Goal: Task Accomplishment & Management: Complete application form

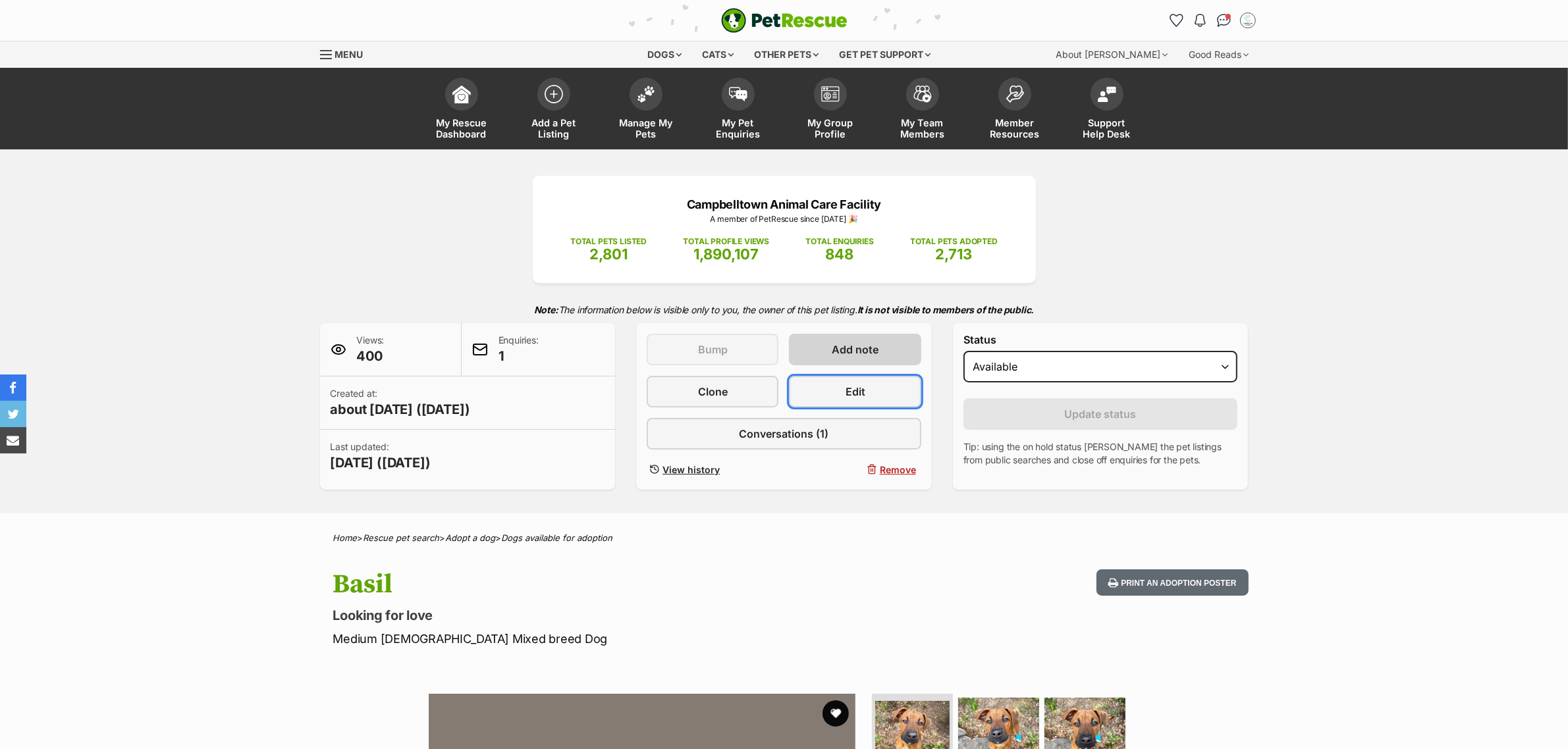
drag, startPoint x: 866, startPoint y: 397, endPoint x: 876, endPoint y: 335, distance: 62.8
click at [866, 397] on link "Edit" at bounding box center [855, 391] width 131 height 31
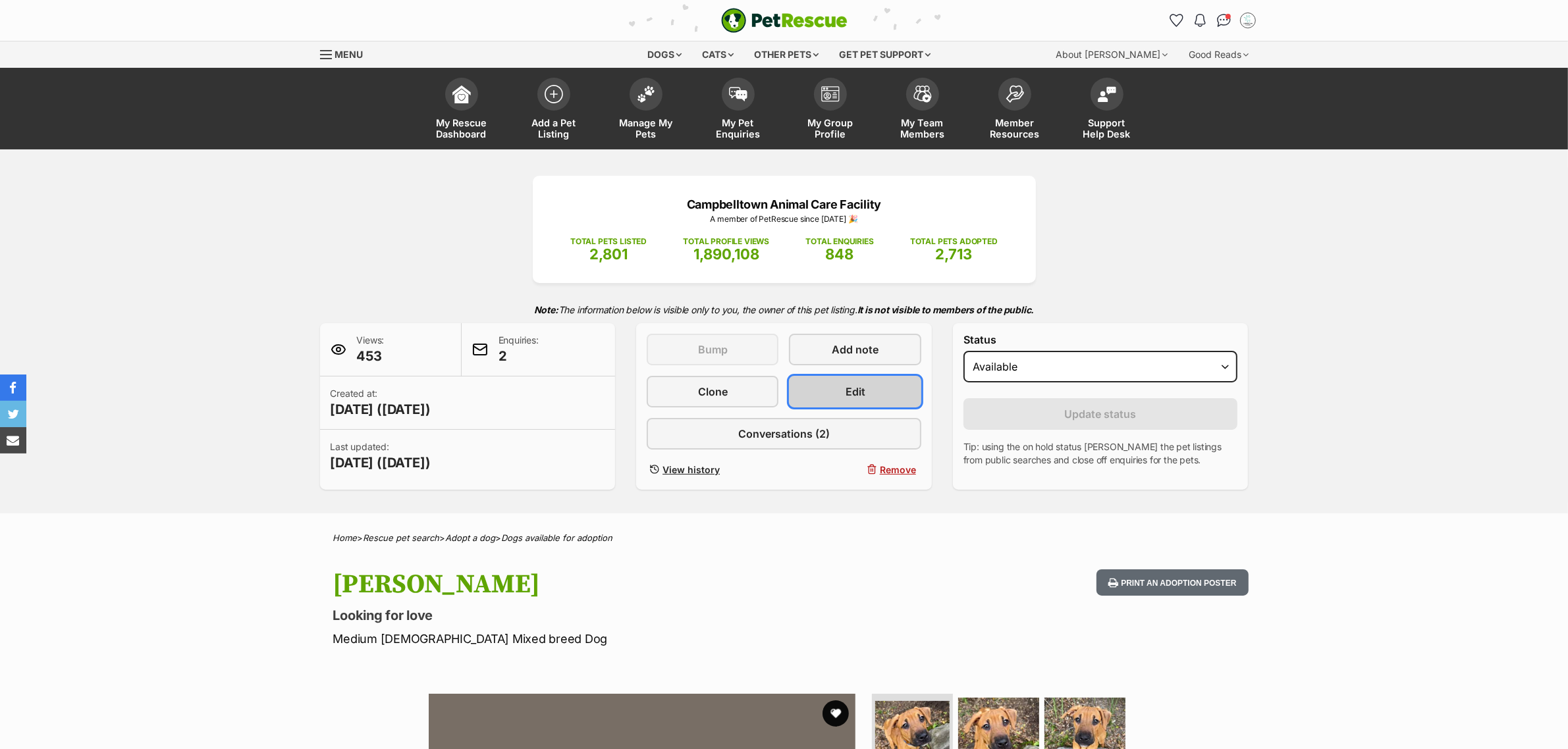
drag, startPoint x: 818, startPoint y: 397, endPoint x: 804, endPoint y: 376, distance: 25.2
click at [818, 397] on link "Edit" at bounding box center [855, 391] width 131 height 31
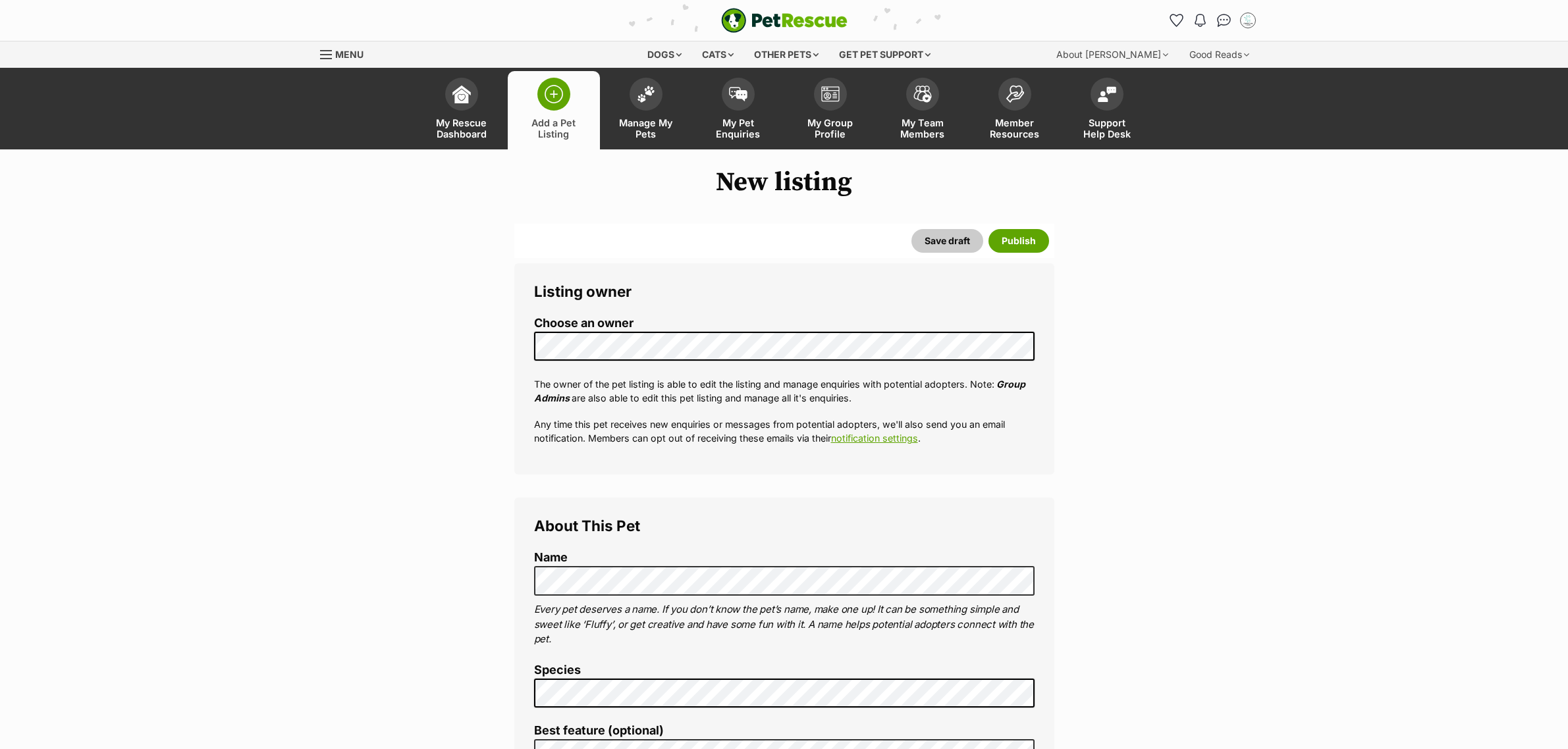
select select
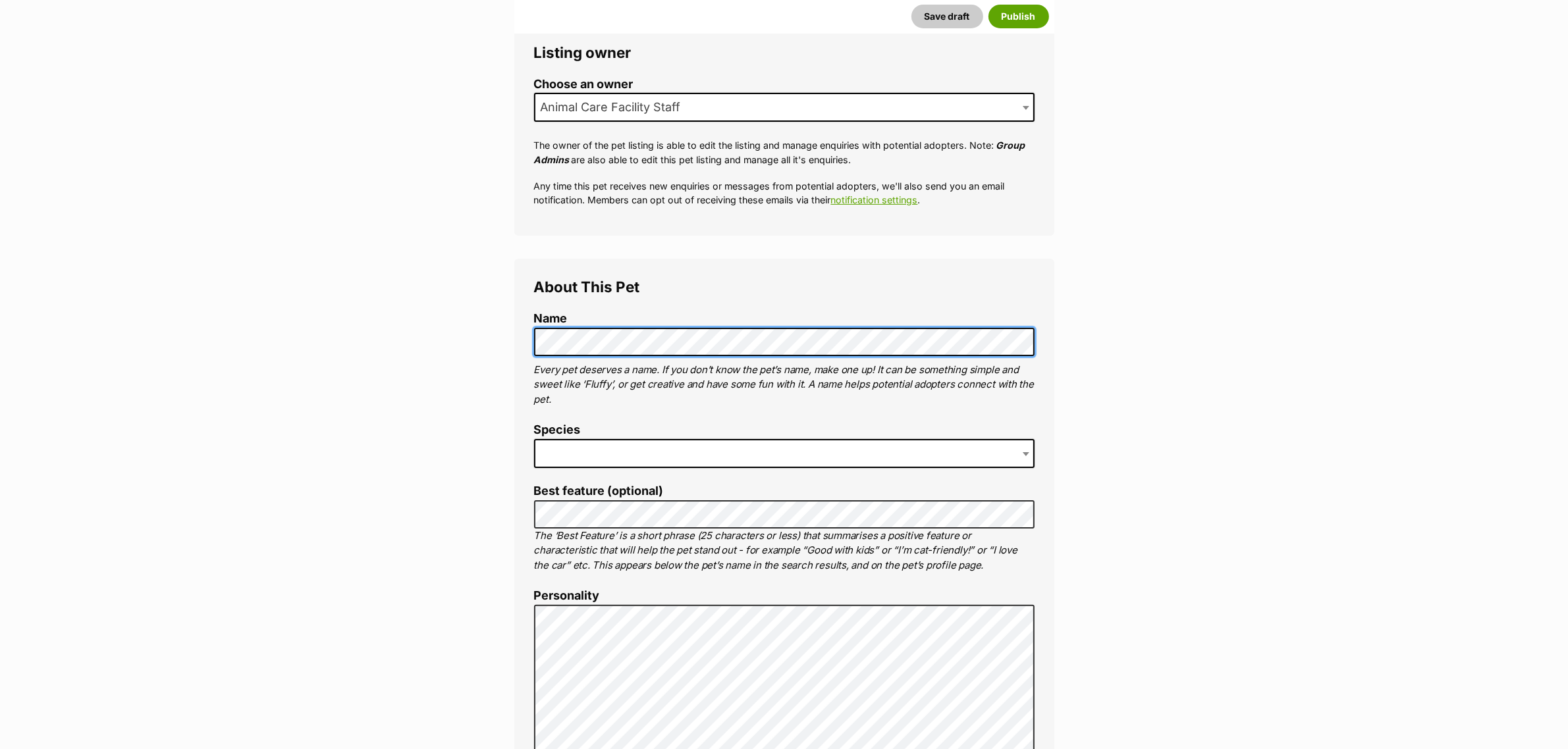
scroll to position [247, 0]
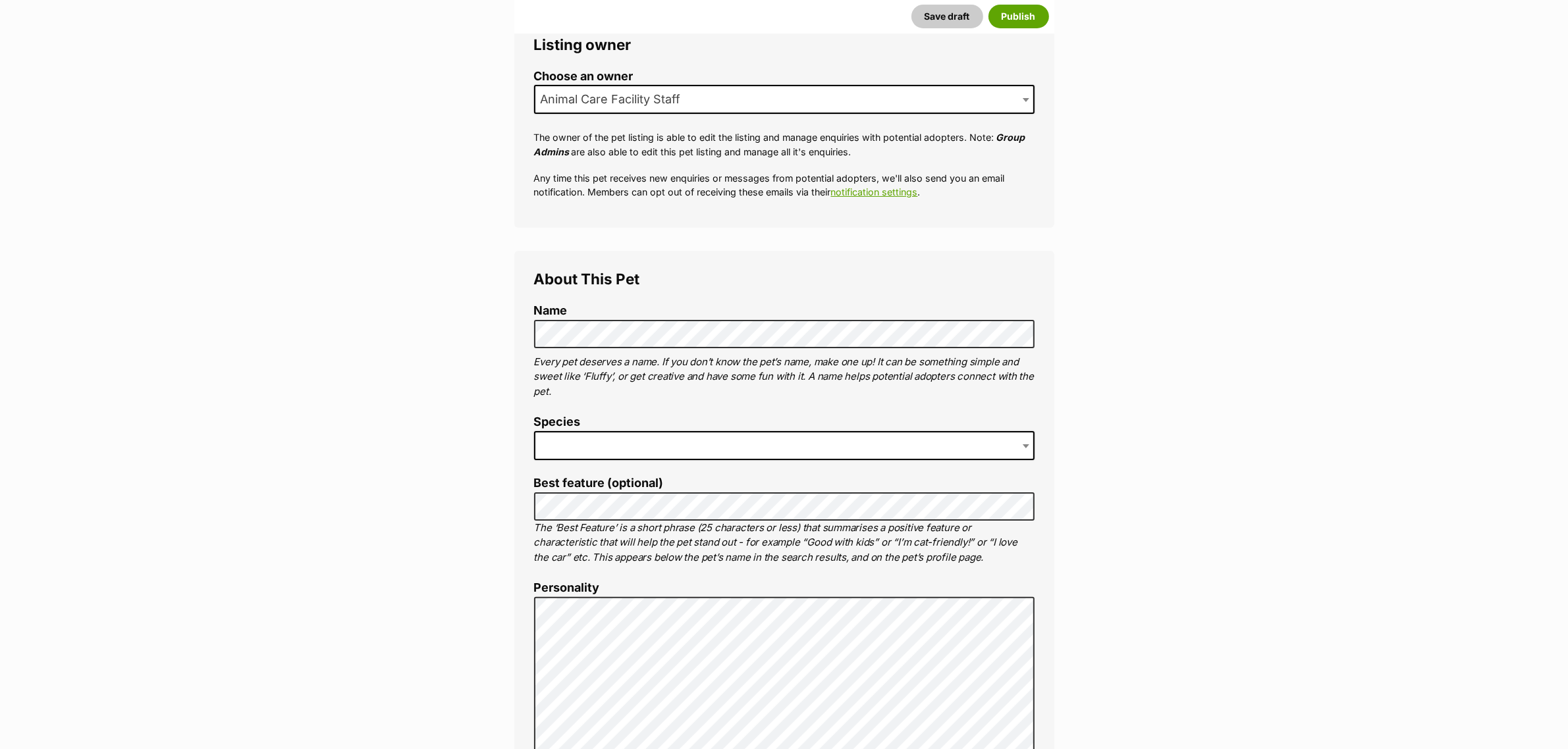
click at [662, 438] on span at bounding box center [784, 445] width 501 height 29
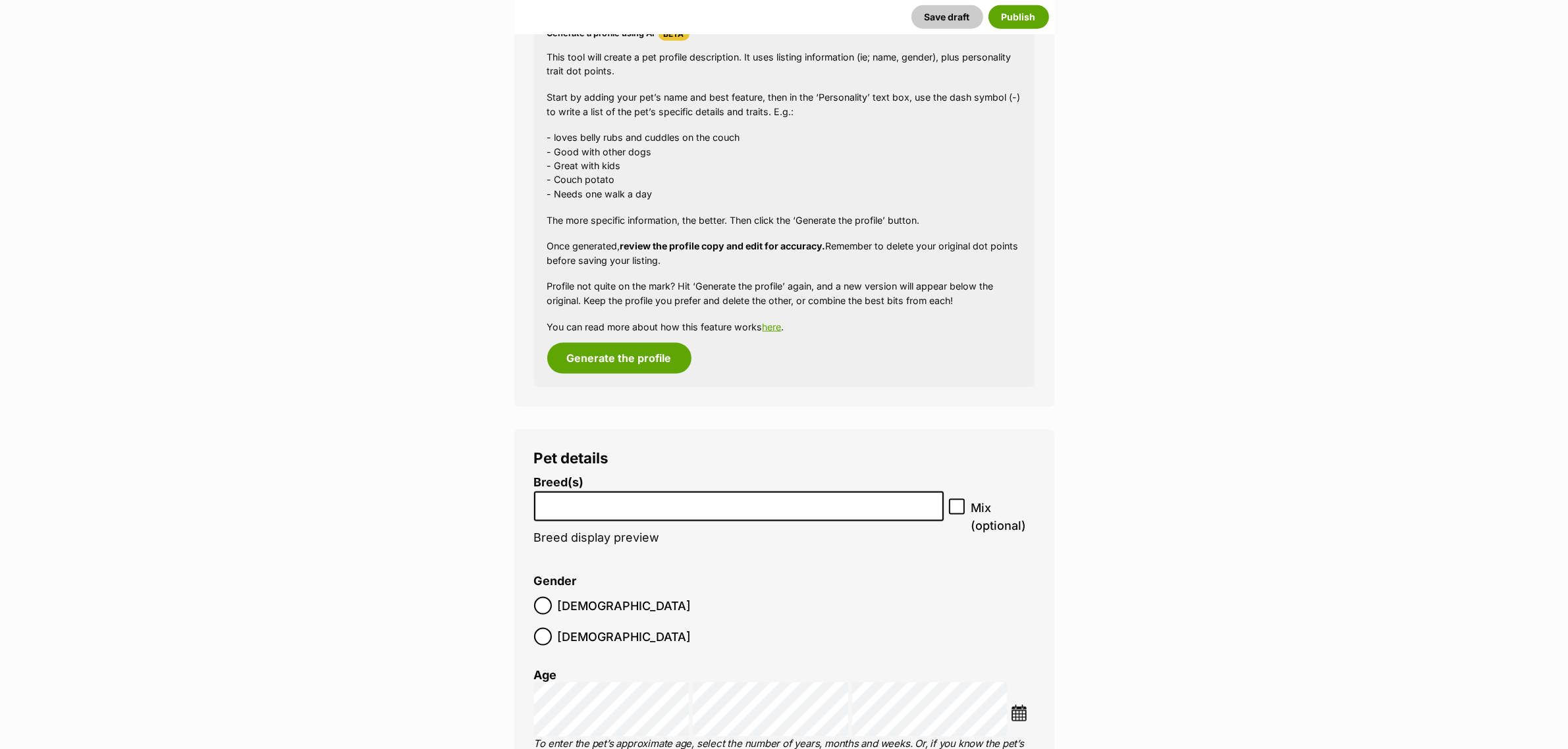
scroll to position [2290, 0]
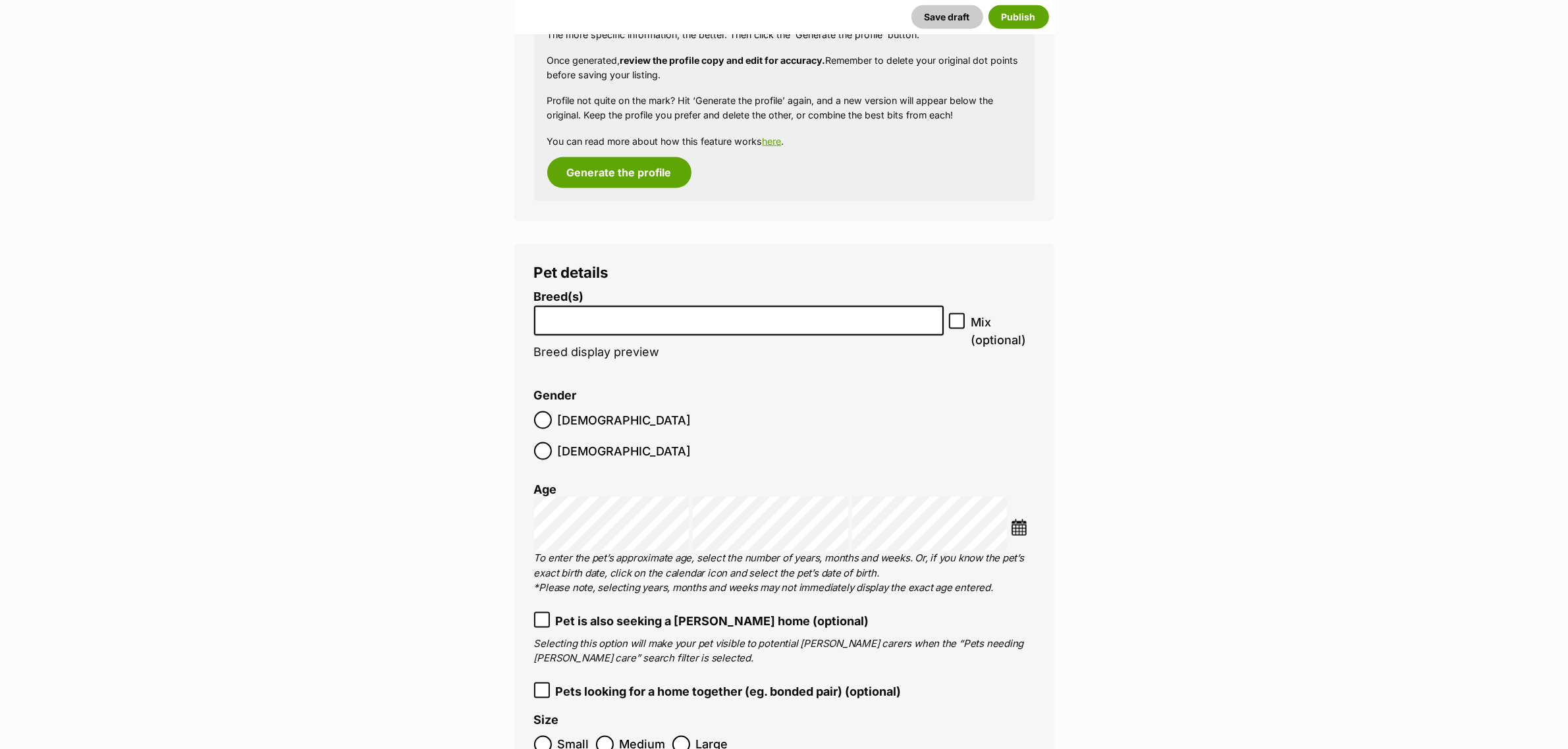
click at [797, 314] on input "search" at bounding box center [739, 317] width 400 height 14
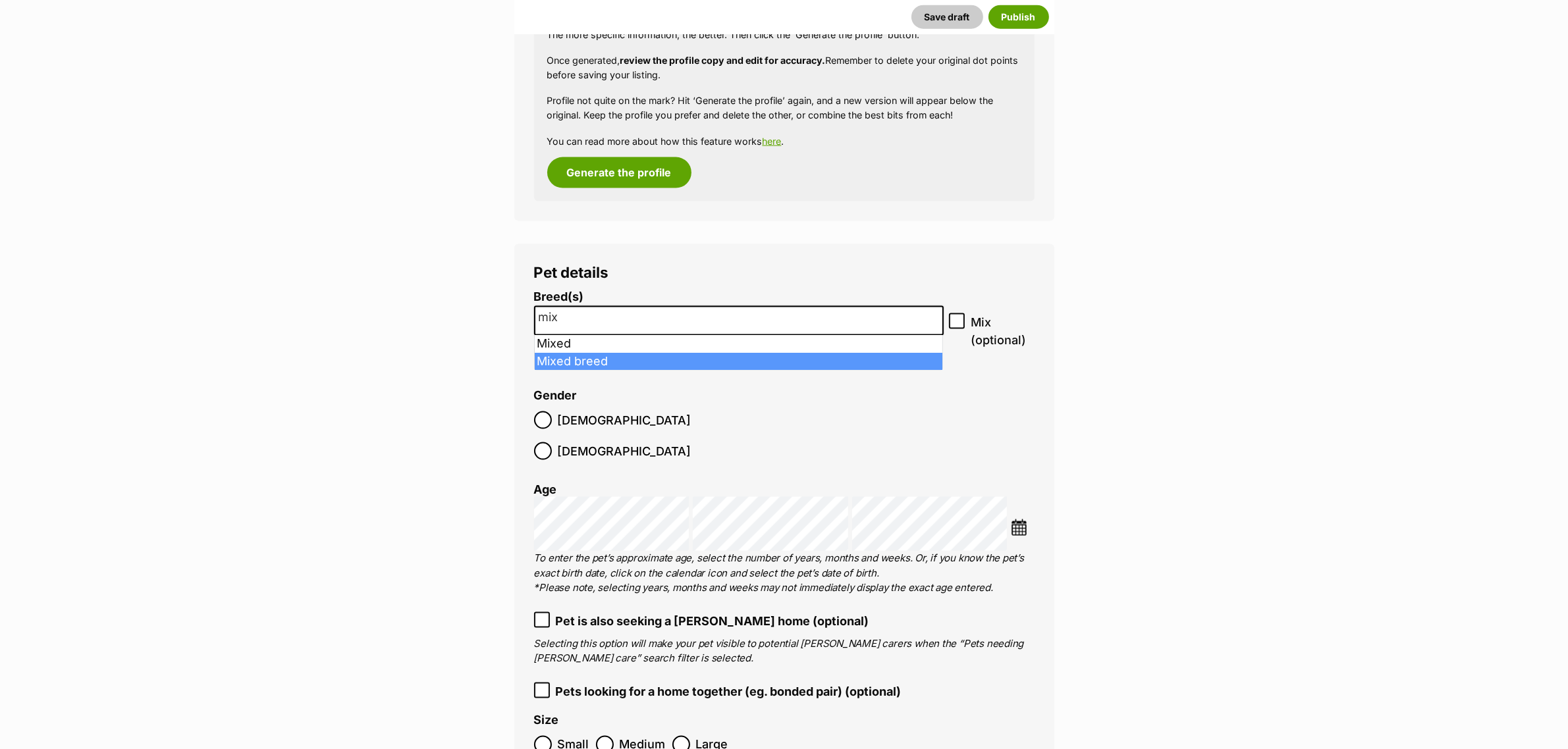
type input "mix"
select select "252261"
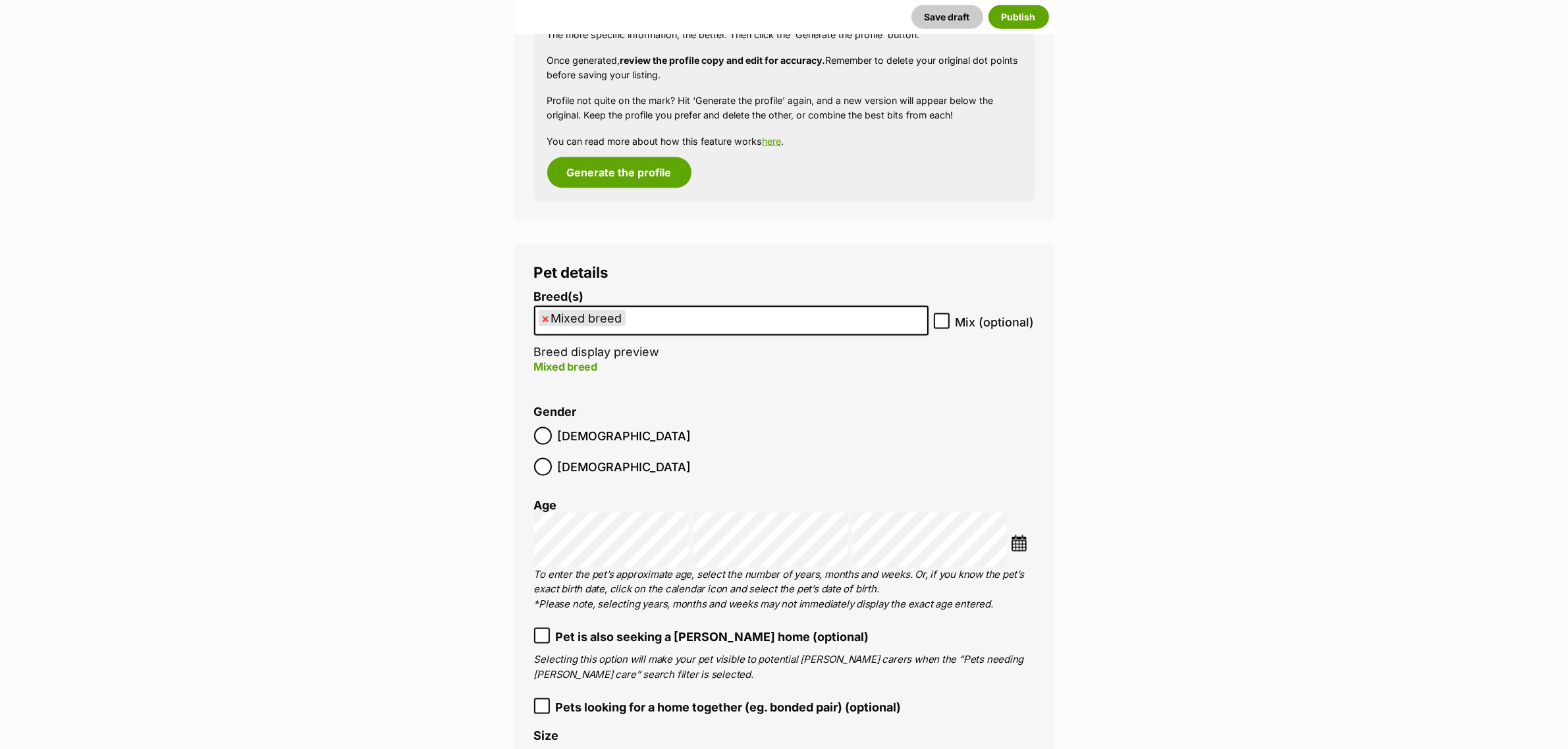
click at [529, 440] on div "Pet details Breed(s) Mixed breed Affenpinscher Afghan Hound Airedale Terrier Ak…" at bounding box center [784, 528] width 540 height 568
click at [1015, 535] on img at bounding box center [1019, 544] width 16 height 16
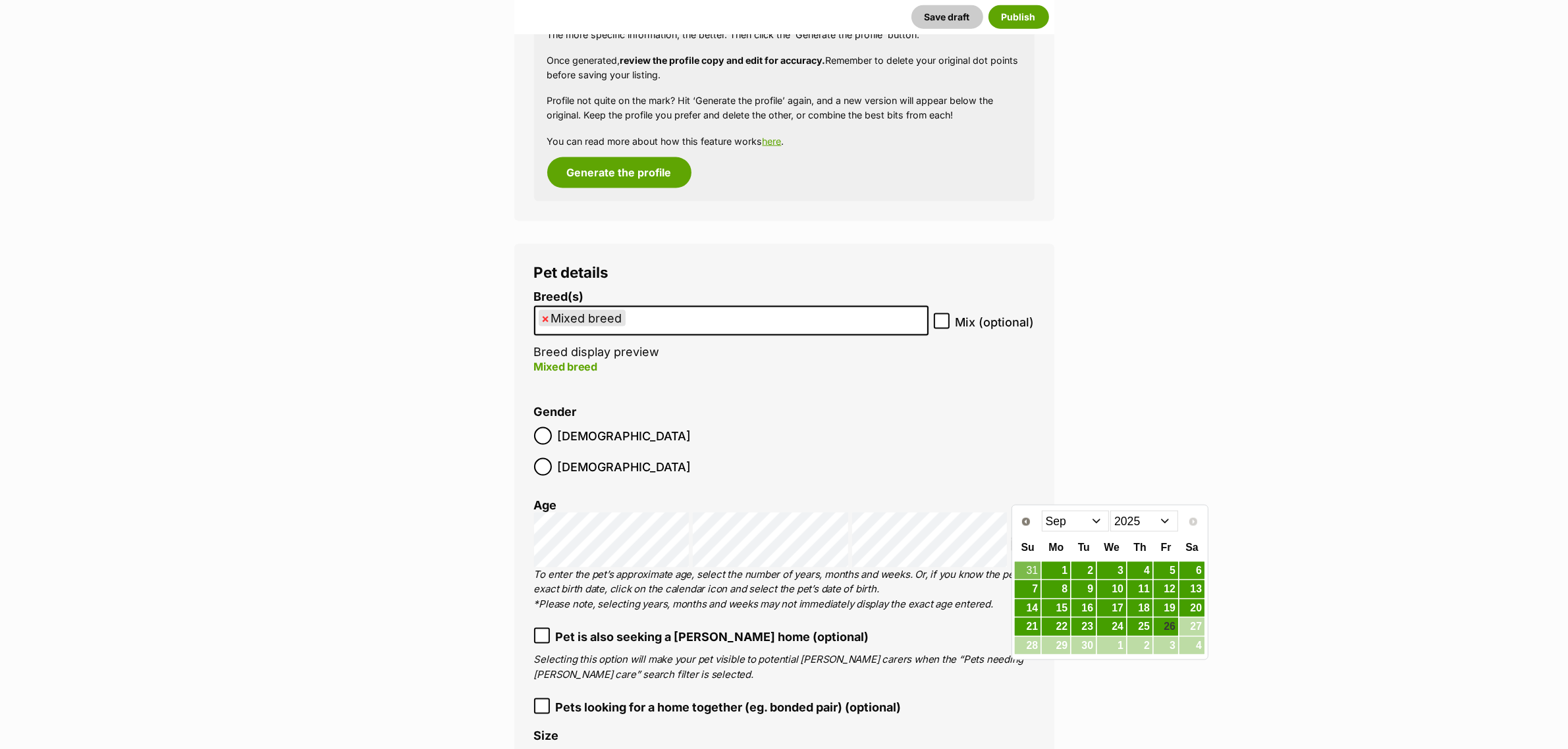
click at [1138, 526] on select "2015 2016 2017 2018 2019 2020 2021 2022 2023 2024 2025" at bounding box center [1144, 521] width 68 height 21
click at [1098, 520] on select "Jan Feb Mar Apr May Jun Jul Aug Sep Oct Nov Dec" at bounding box center [1076, 521] width 68 height 21
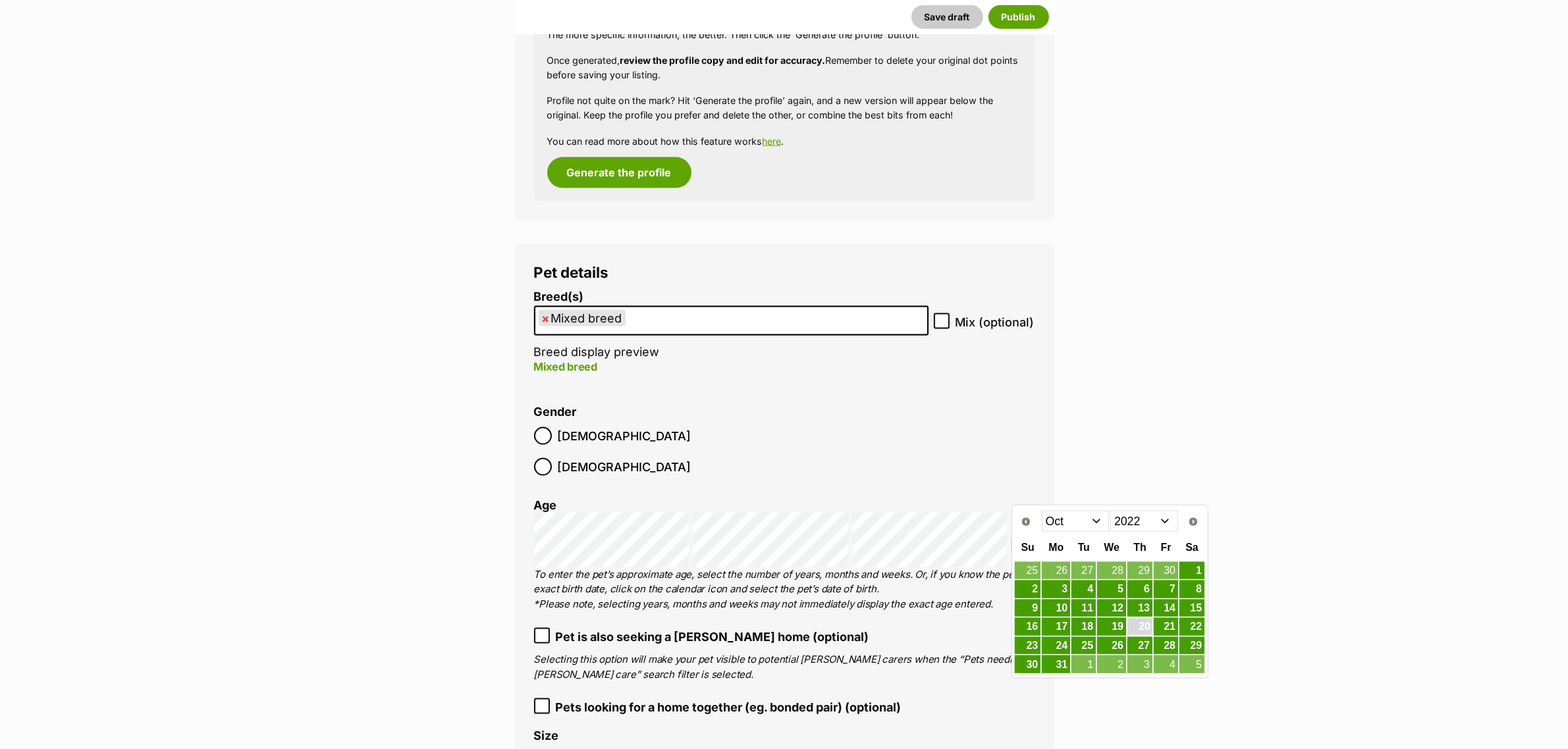
click at [1141, 627] on link "20" at bounding box center [1140, 627] width 25 height 16
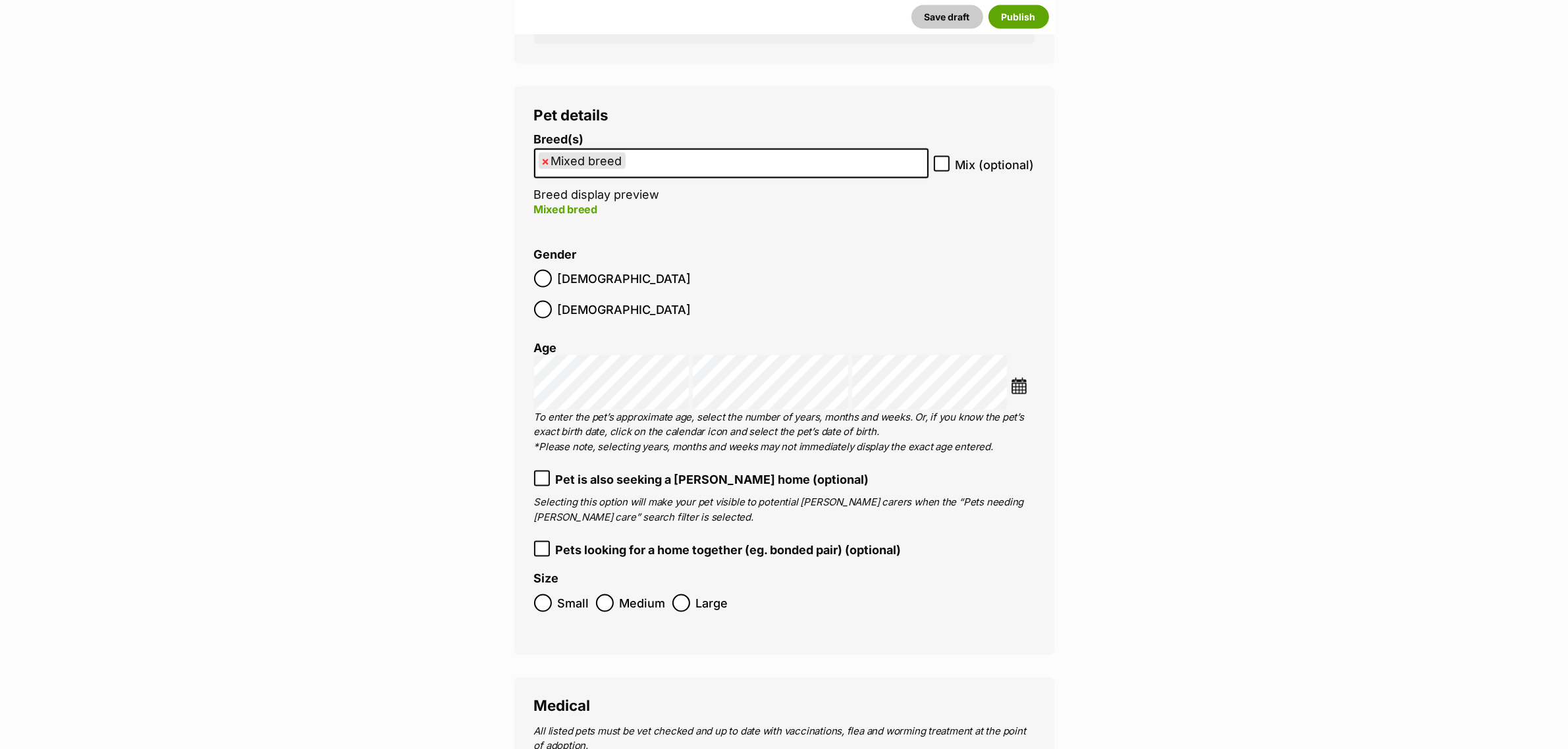
scroll to position [2537, 0]
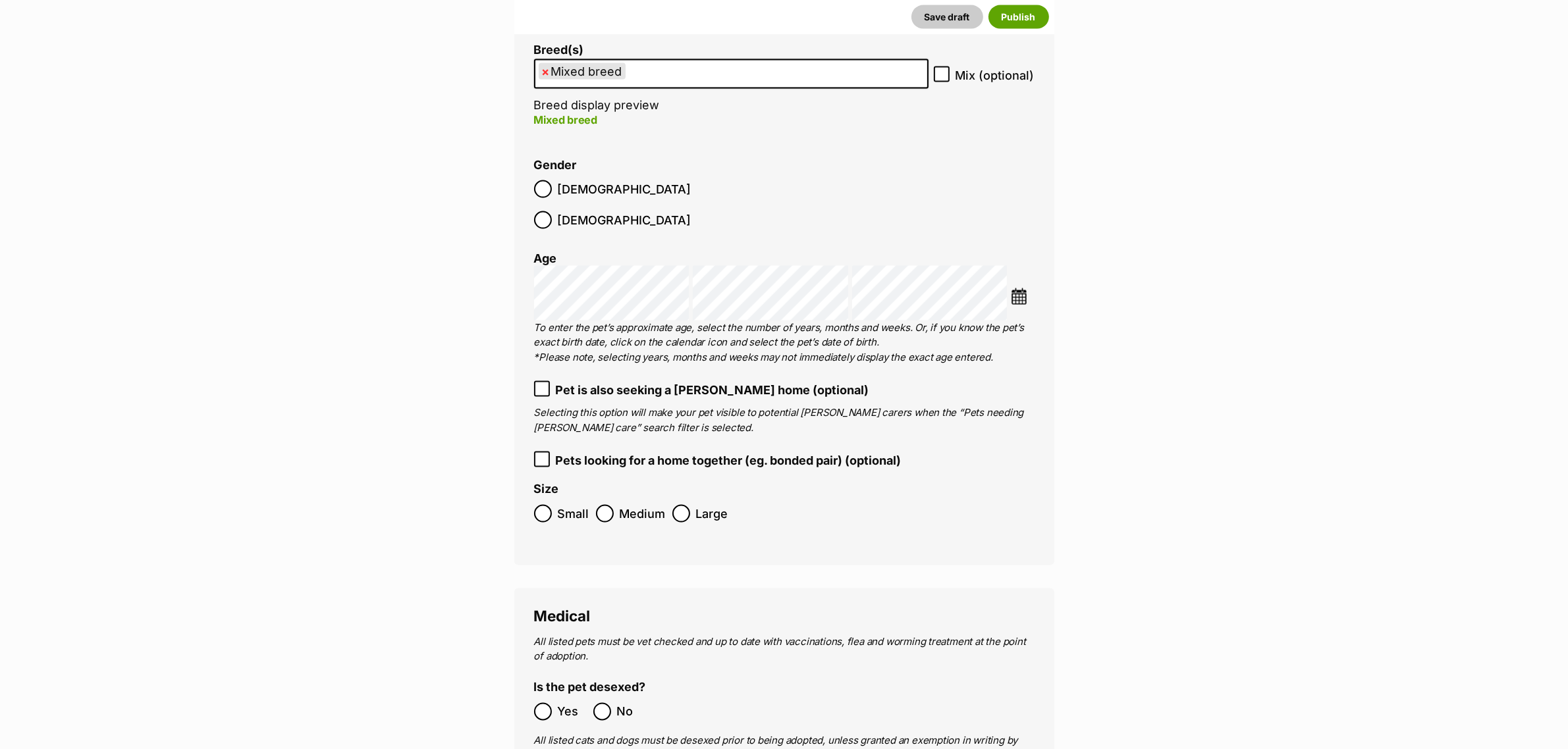
click at [665, 498] on ol "Small Medium Large" at bounding box center [784, 513] width 501 height 31
click at [708, 505] on span "Large" at bounding box center [712, 514] width 32 height 18
click at [680, 498] on ol "Small Medium Large" at bounding box center [784, 513] width 501 height 31
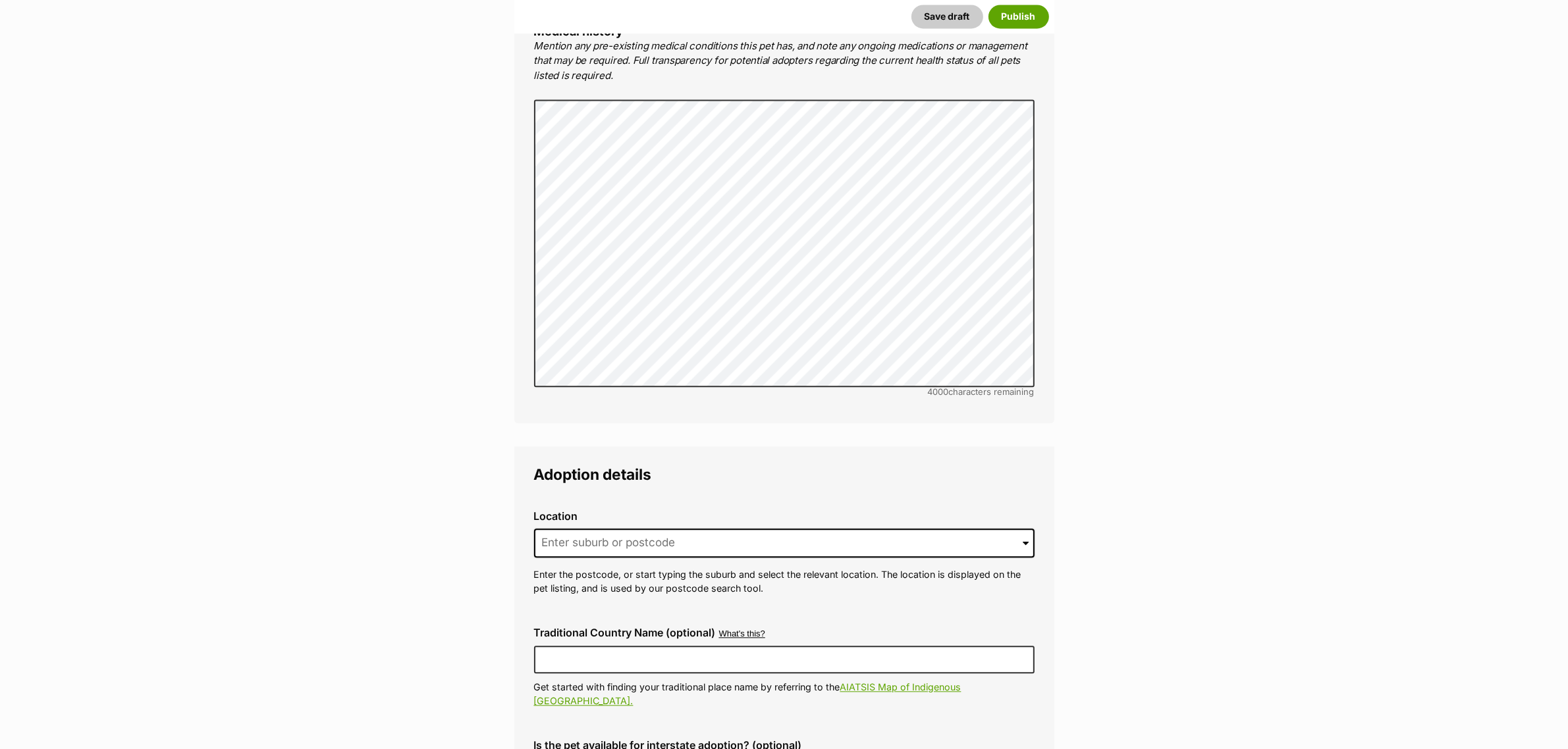
scroll to position [3689, 0]
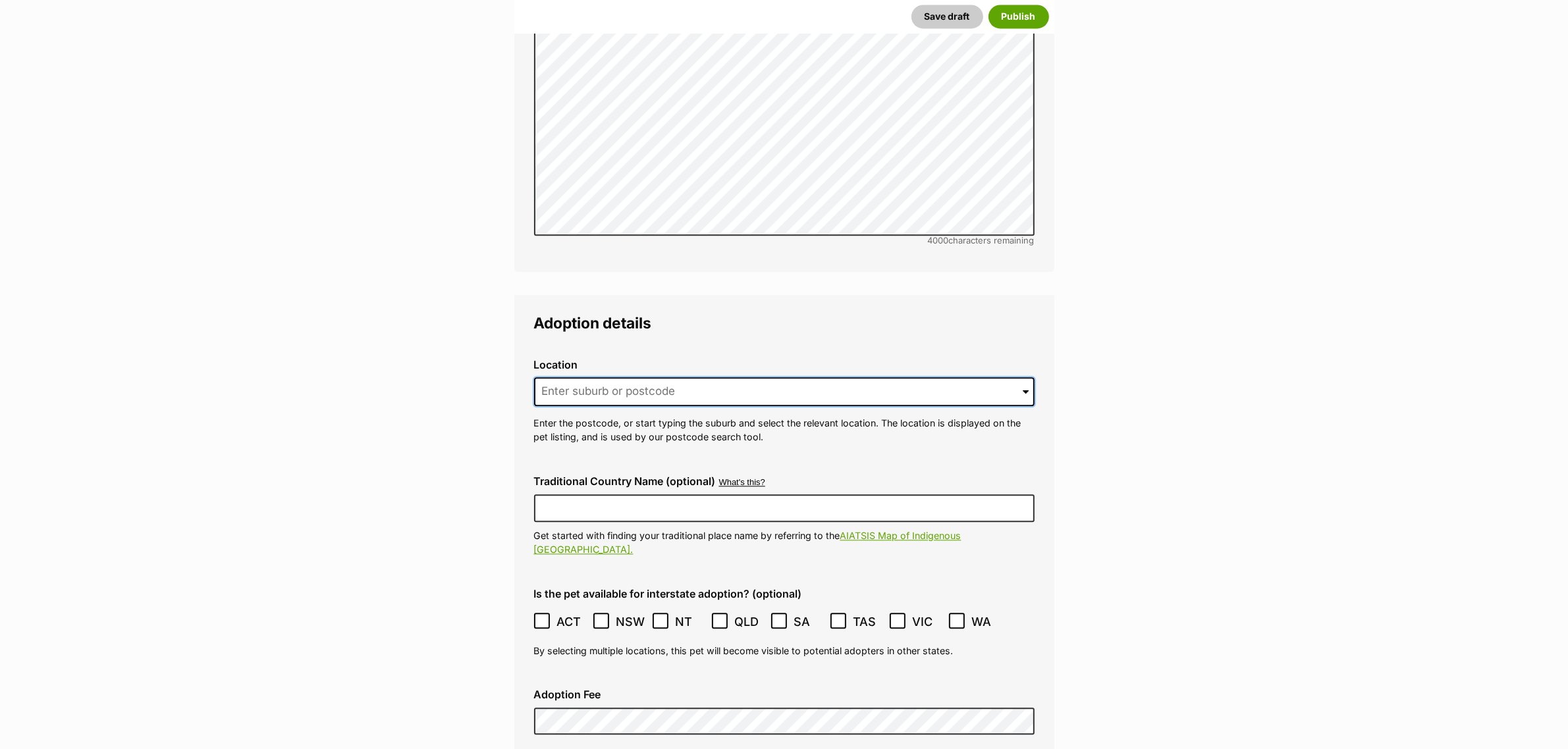
click at [660, 377] on input at bounding box center [784, 391] width 501 height 29
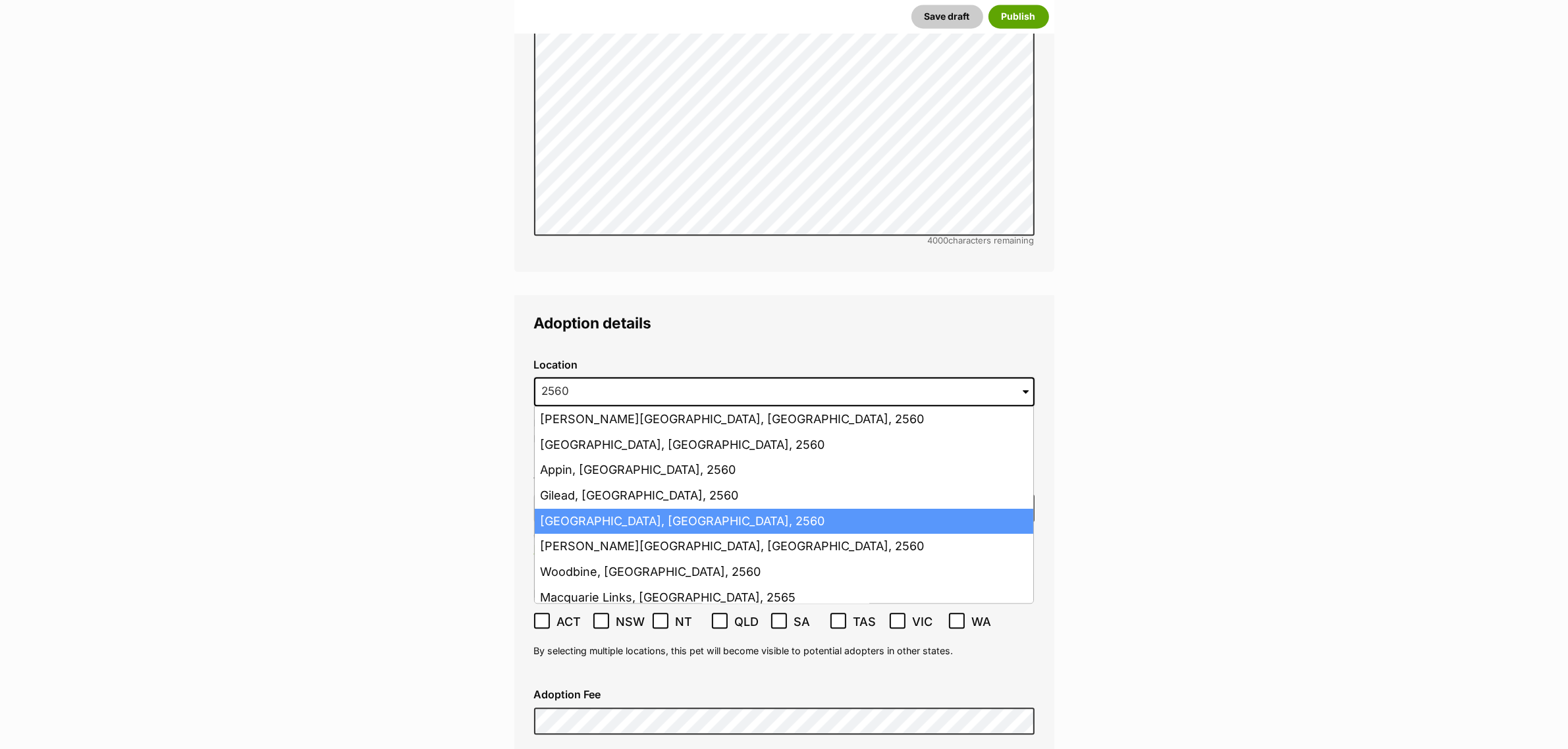
click at [610, 509] on li "Campbelltown, New South Wales, 2560" at bounding box center [784, 521] width 498 height 25
type input "Campbelltown, New South Wales, 2560"
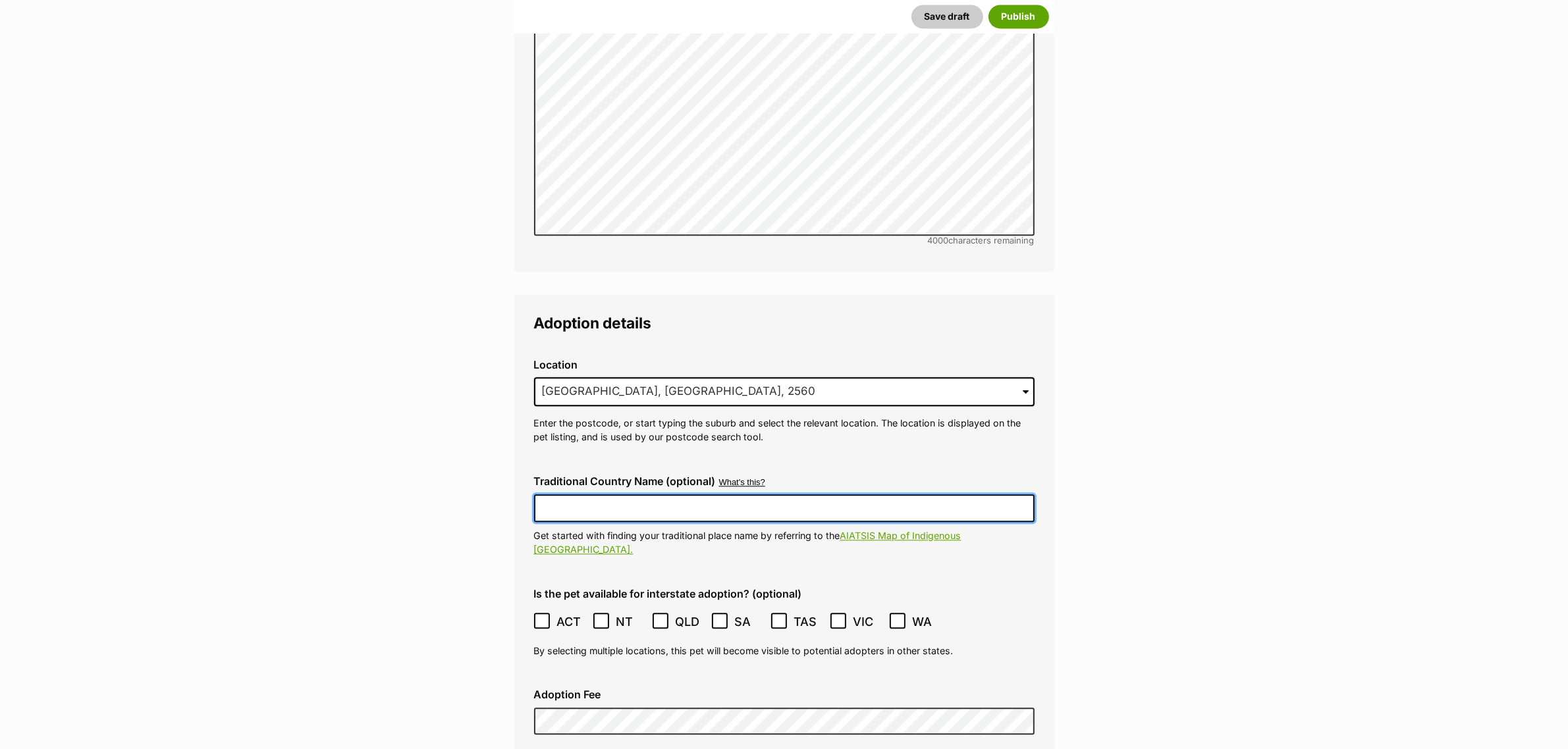
click at [603, 494] on input "Traditional Country Name (optional)" at bounding box center [784, 508] width 501 height 28
type input "Dharawal"
click at [542, 616] on icon at bounding box center [542, 621] width 9 height 9
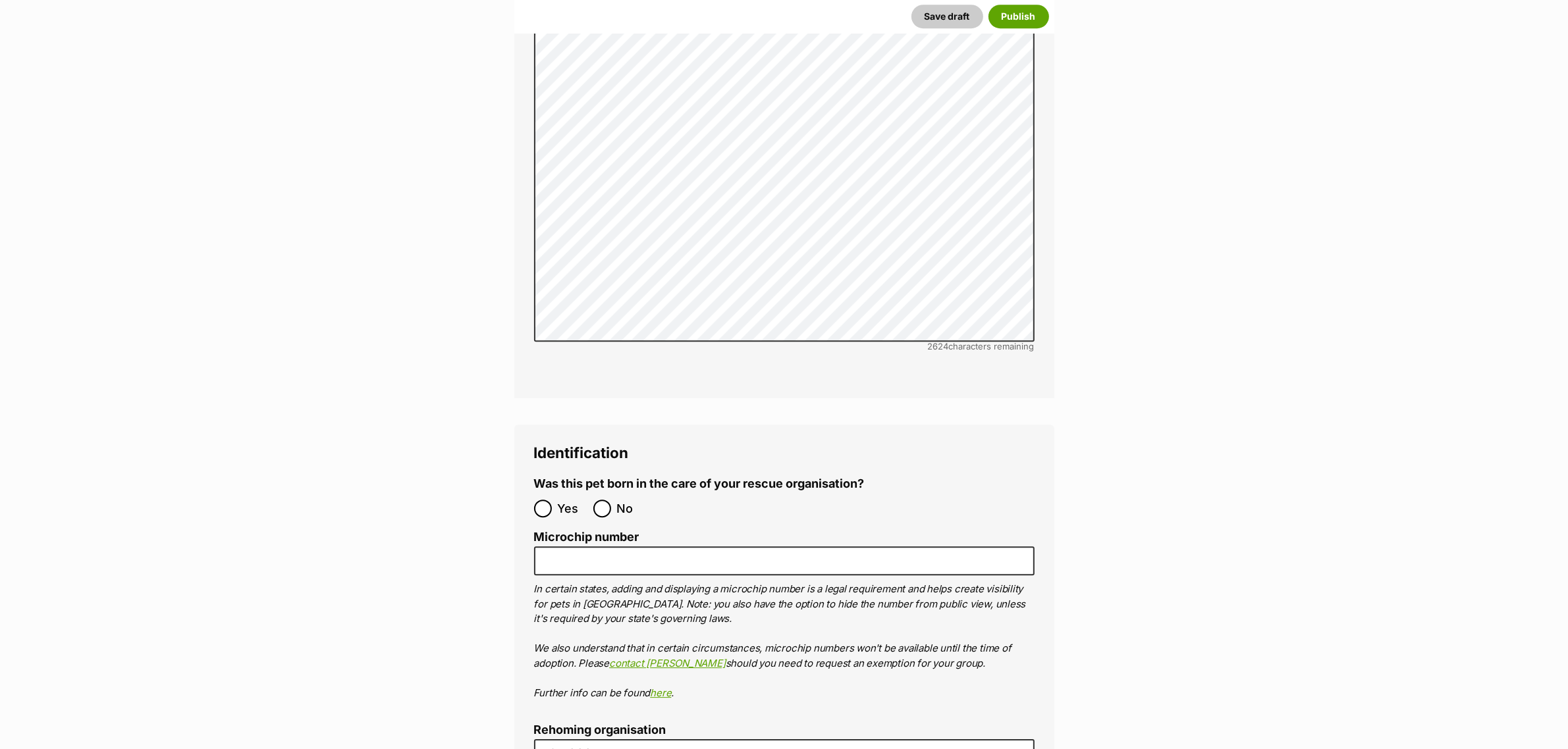
scroll to position [4840, 0]
click at [604, 499] on input "No" at bounding box center [602, 508] width 18 height 18
radio input "true"
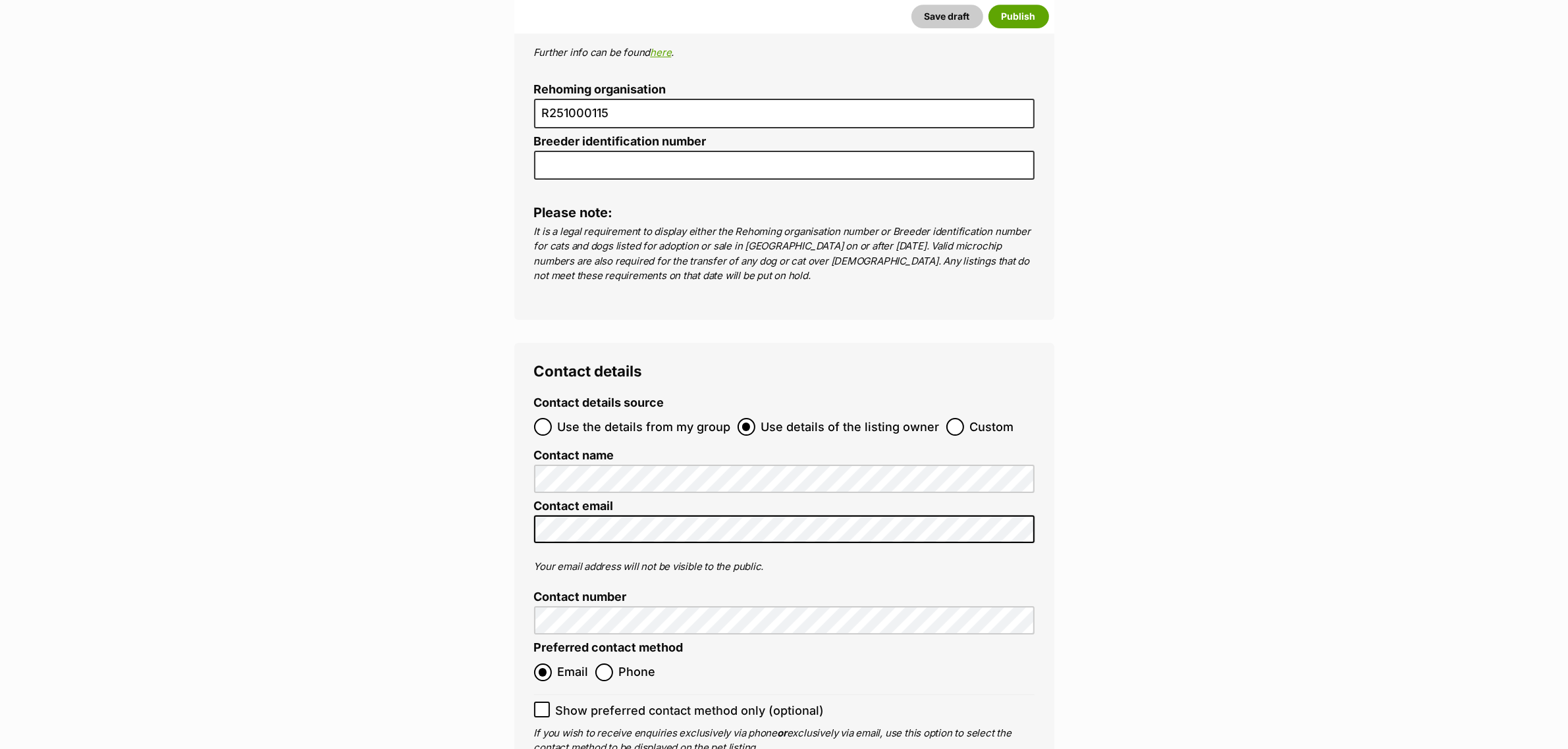
scroll to position [5663, 0]
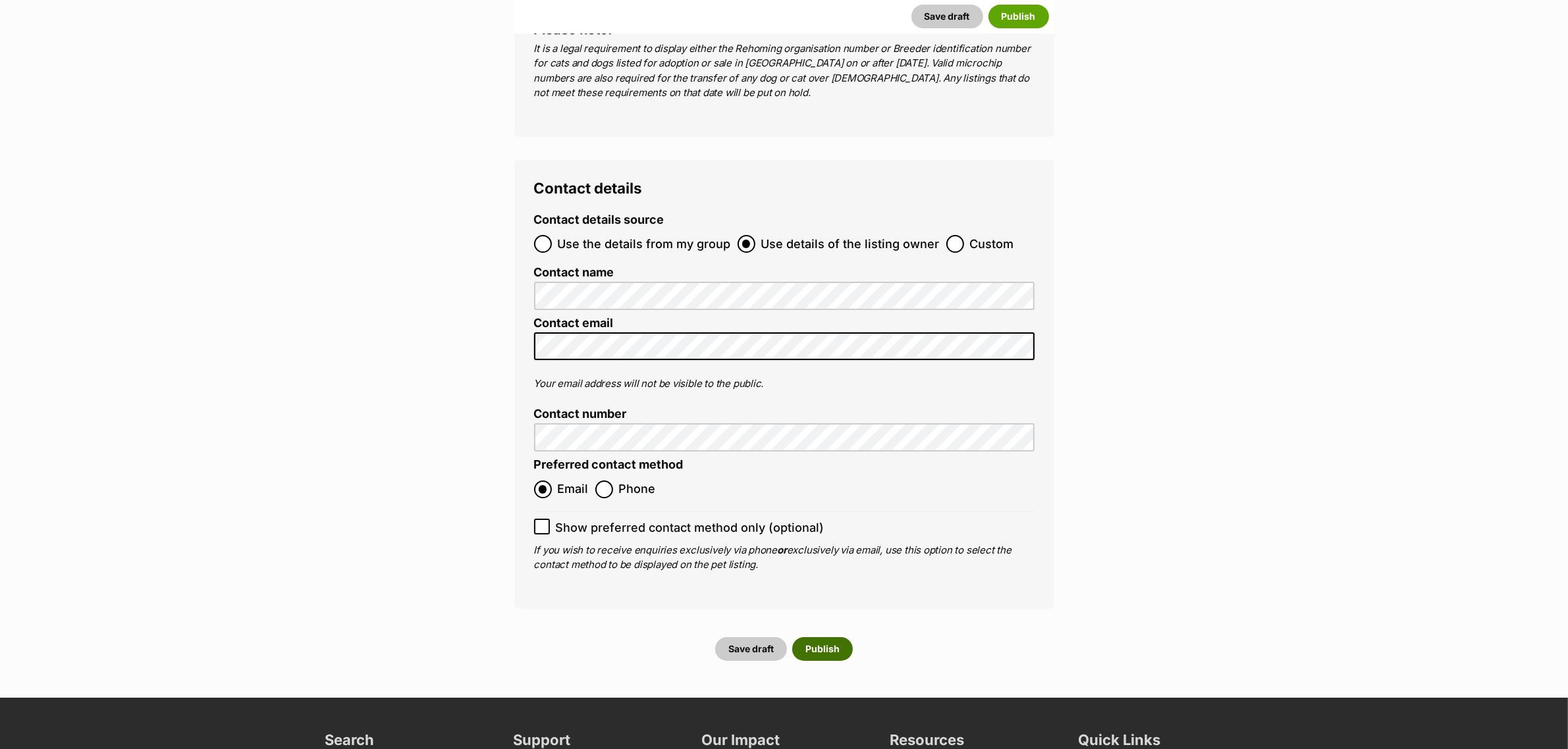
click at [820, 637] on button "Publish" at bounding box center [822, 649] width 61 height 24
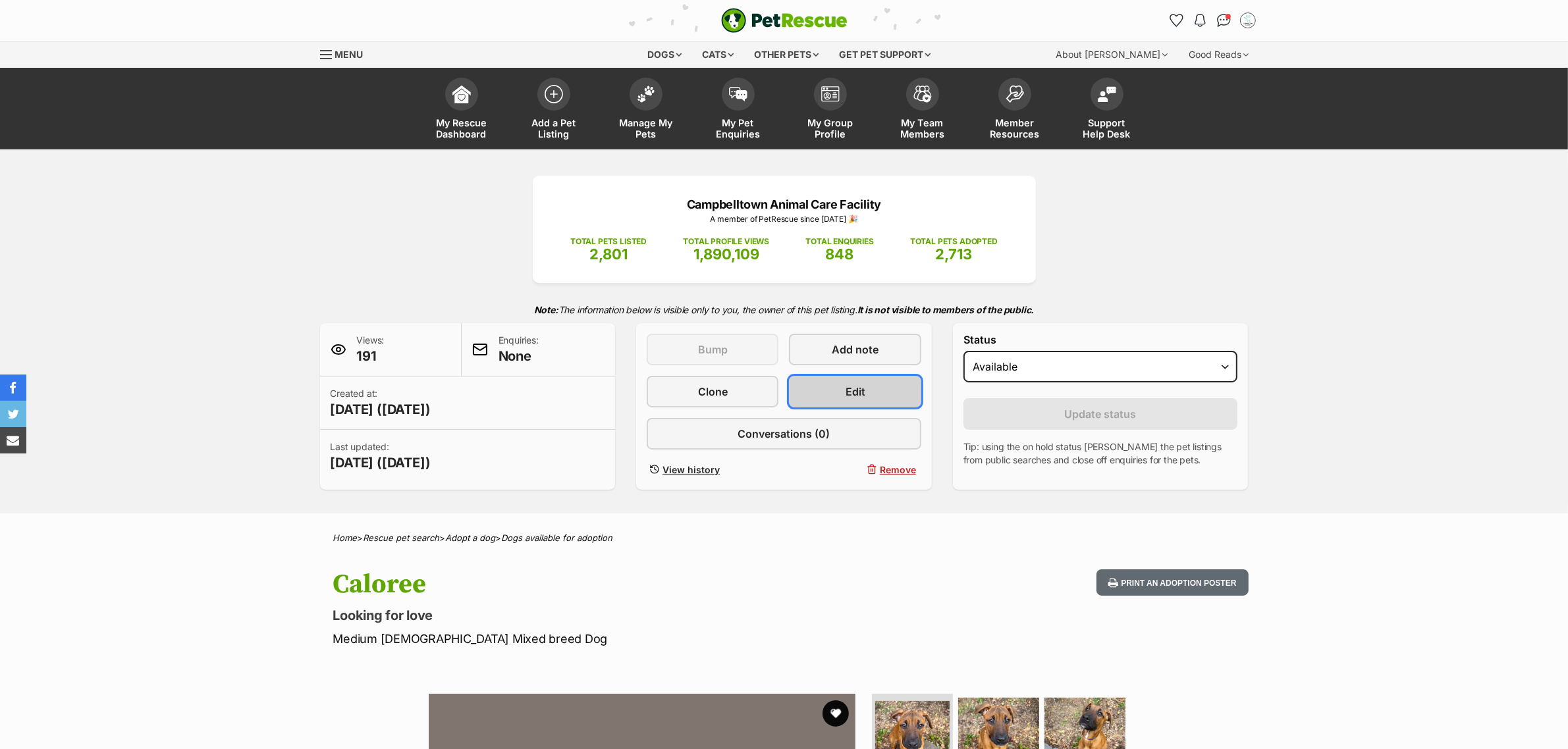
click at [808, 382] on link "Edit" at bounding box center [855, 391] width 131 height 31
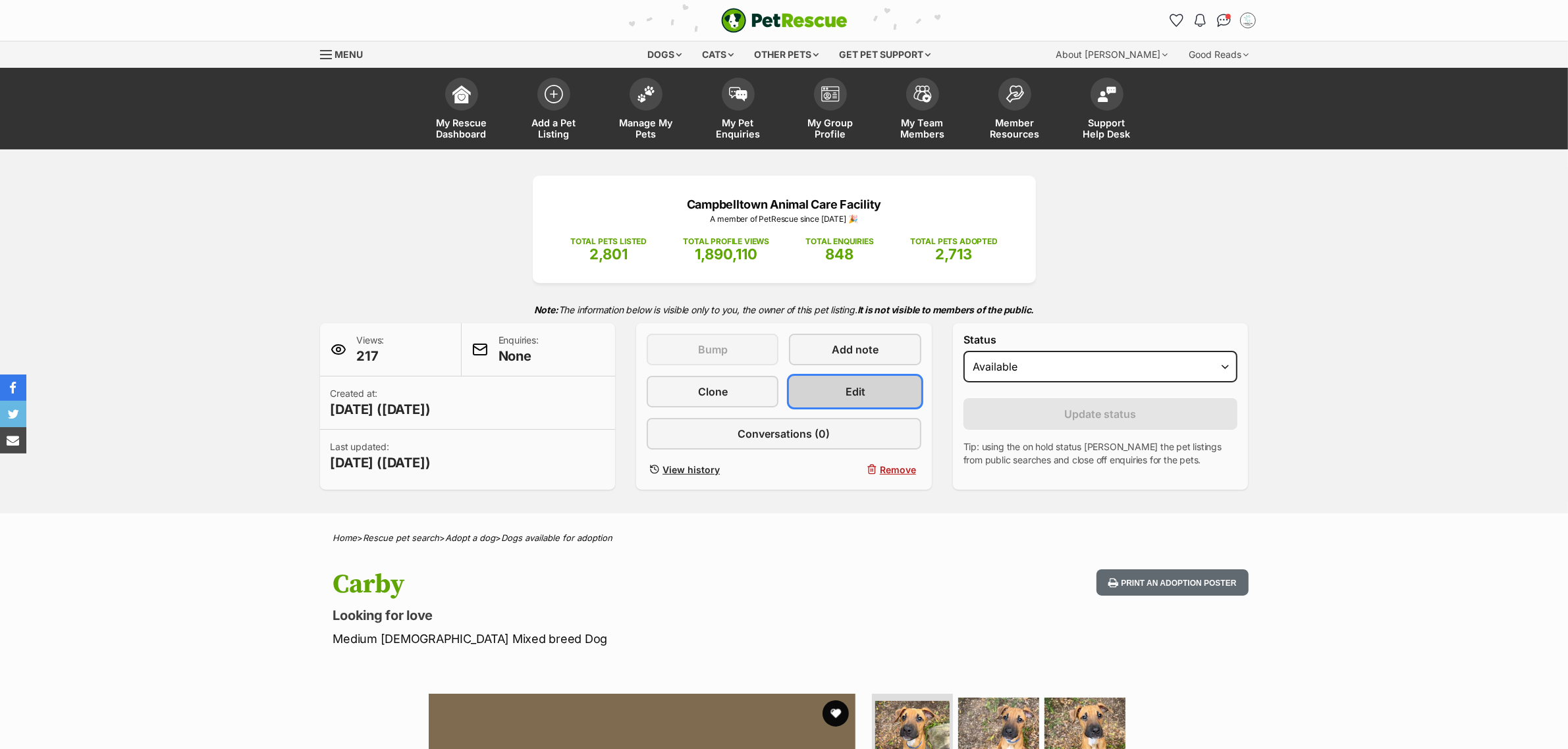
drag, startPoint x: 859, startPoint y: 391, endPoint x: 854, endPoint y: 381, distance: 11.2
click at [859, 391] on span "Edit" at bounding box center [855, 391] width 19 height 16
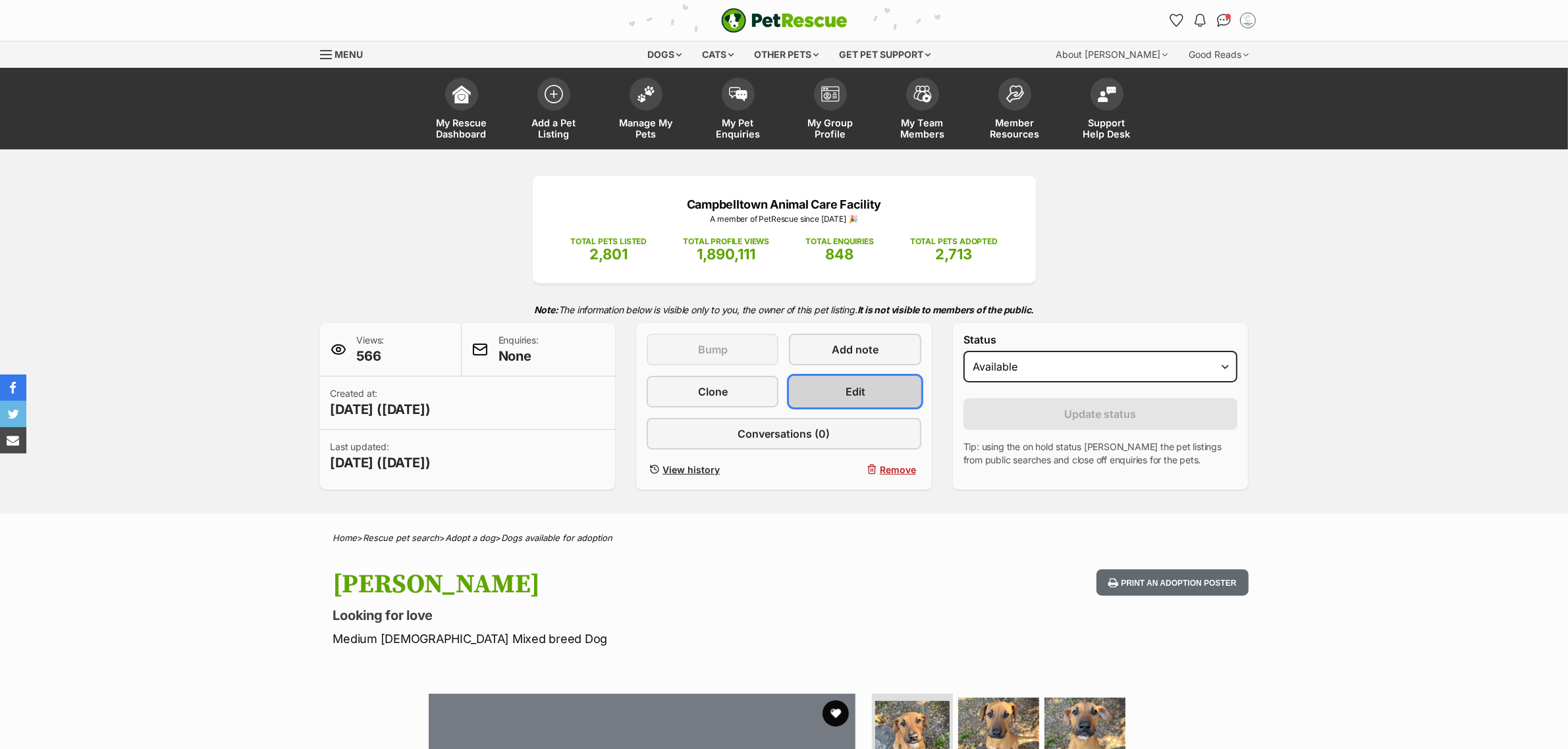
click at [840, 397] on link "Edit" at bounding box center [855, 391] width 131 height 31
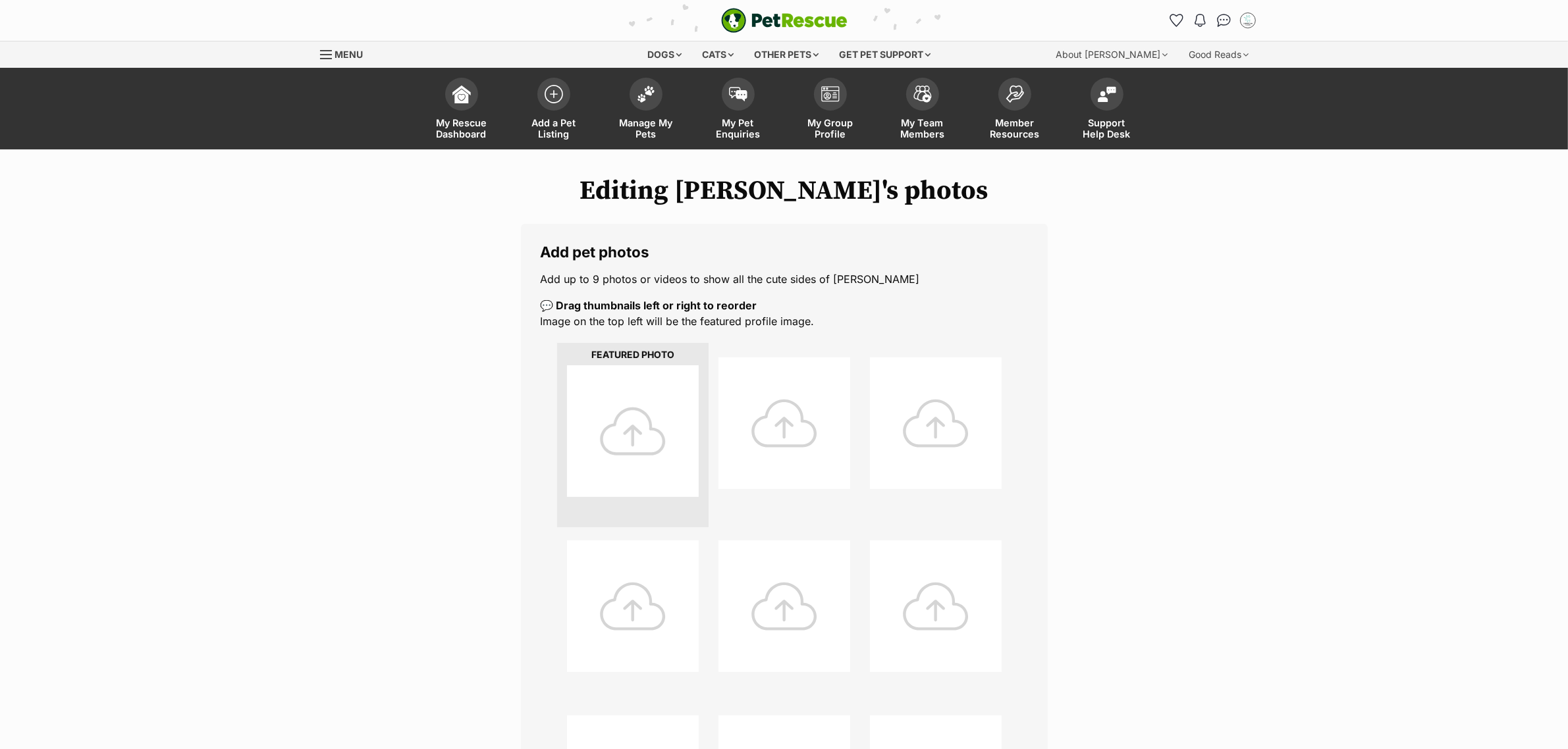
click at [633, 455] on div at bounding box center [633, 431] width 131 height 131
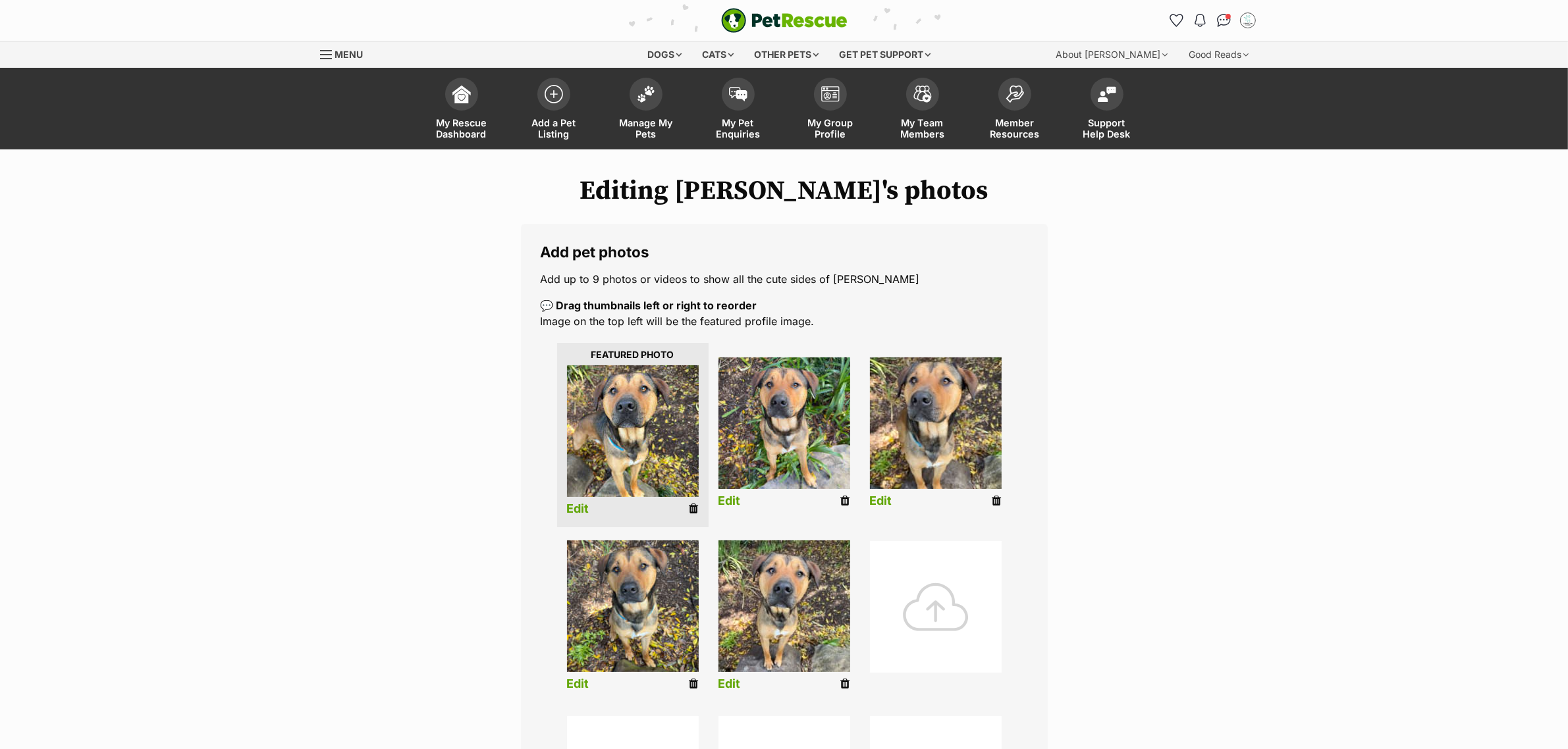
scroll to position [329, 0]
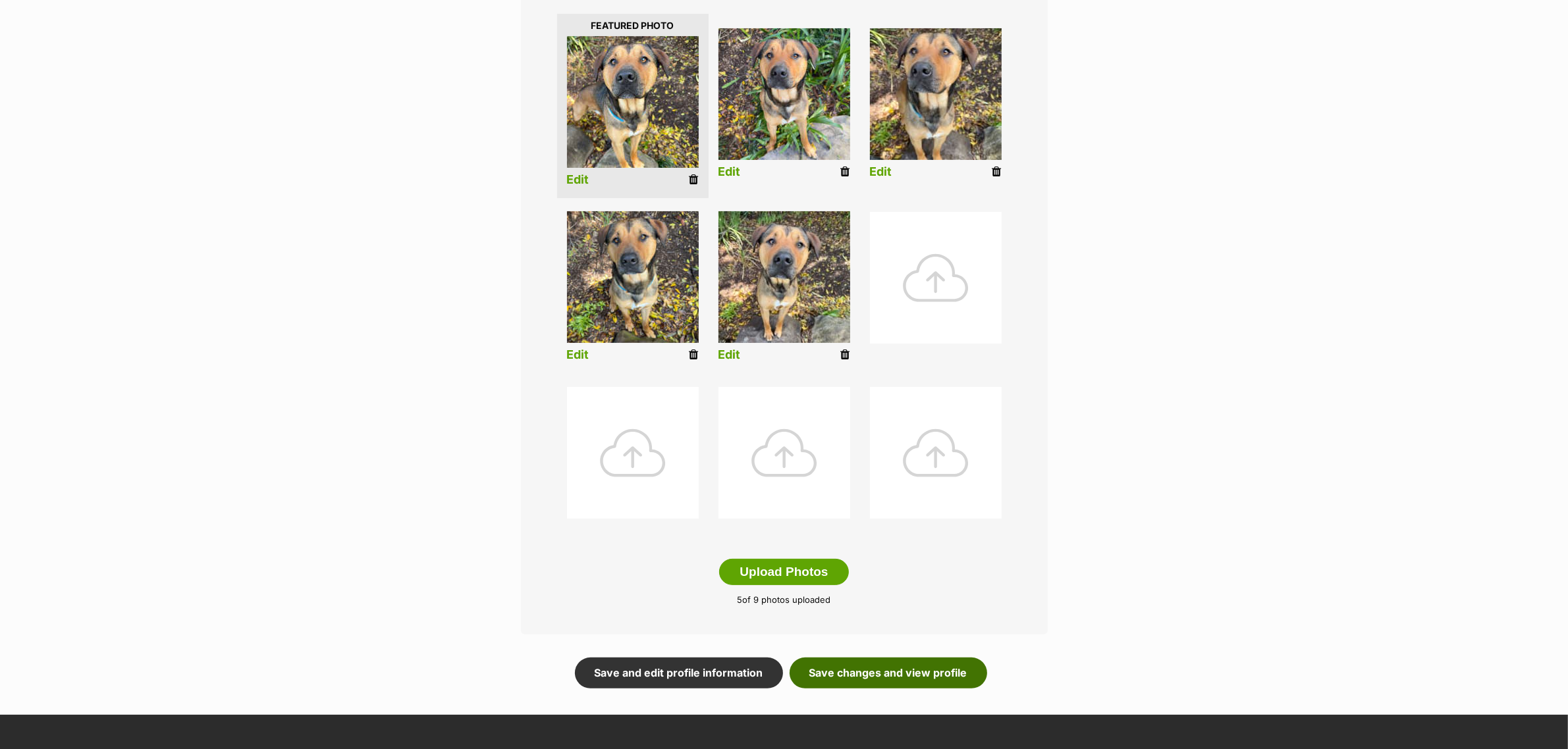
click at [932, 659] on link "Save changes and view profile" at bounding box center [888, 673] width 197 height 31
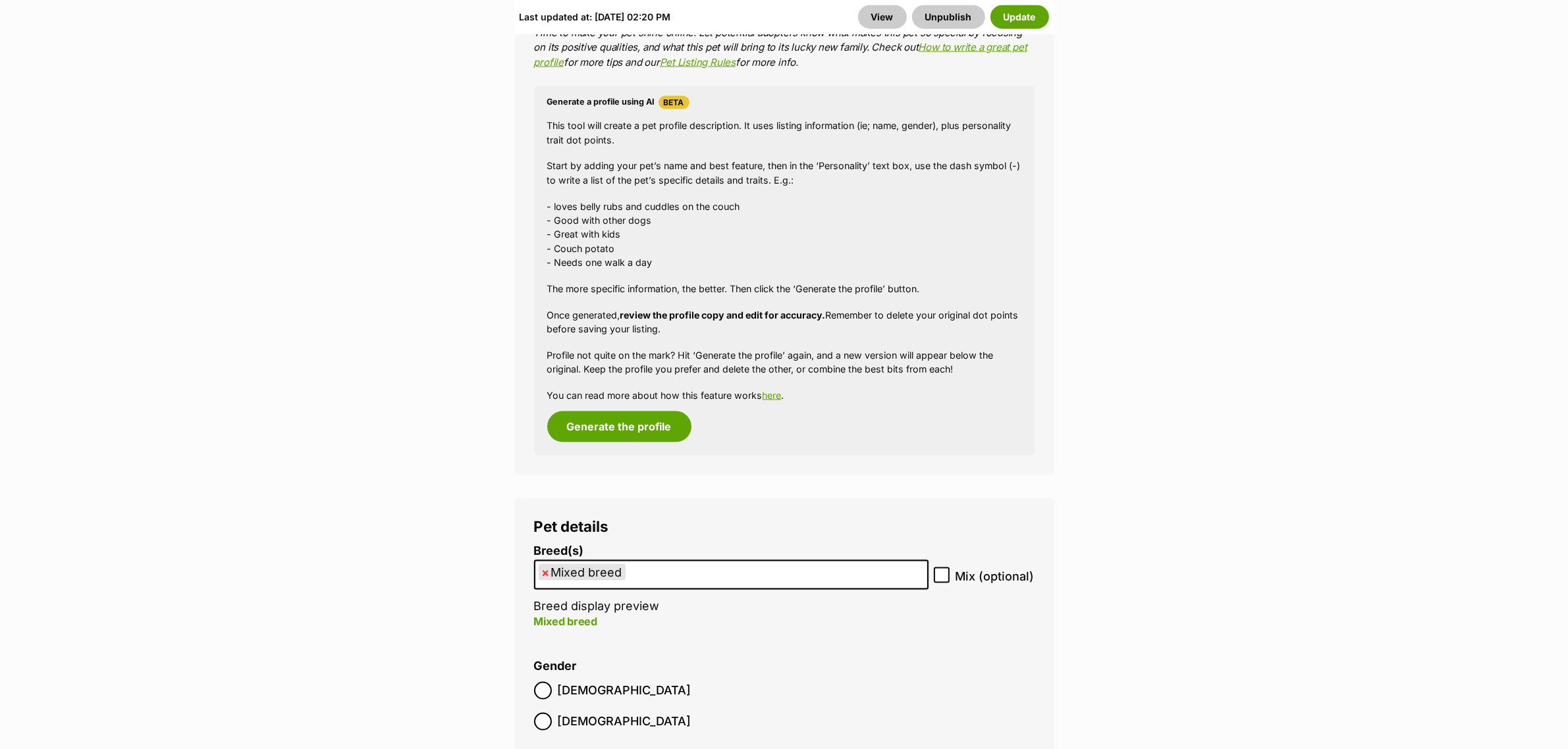
scroll to position [2310, 0]
click at [1008, 11] on button "Update" at bounding box center [1020, 16] width 58 height 24
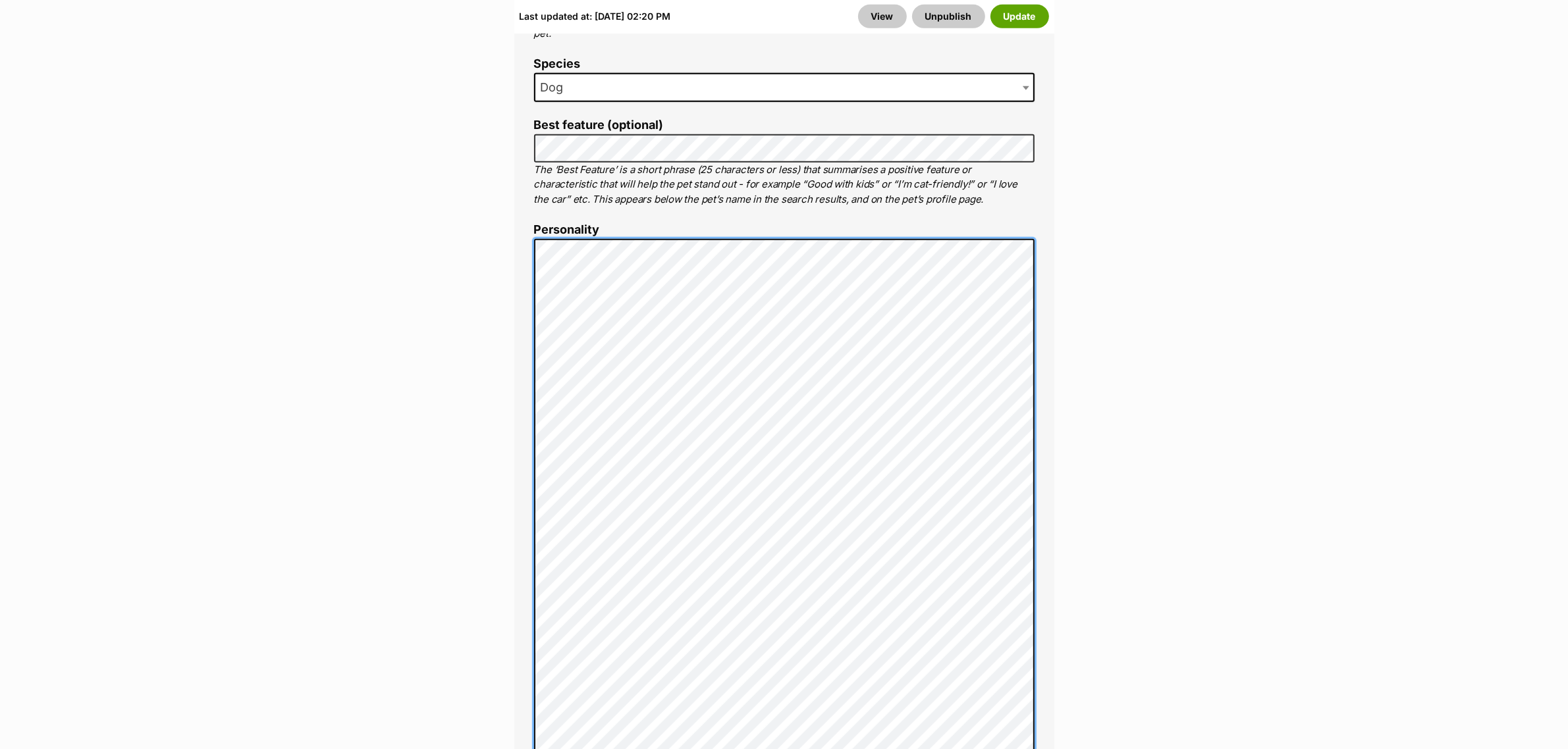
click at [521, 218] on div "About This Pet Name Henlo there, it looks like you might be using the pet name …" at bounding box center [784, 701] width 540 height 1617
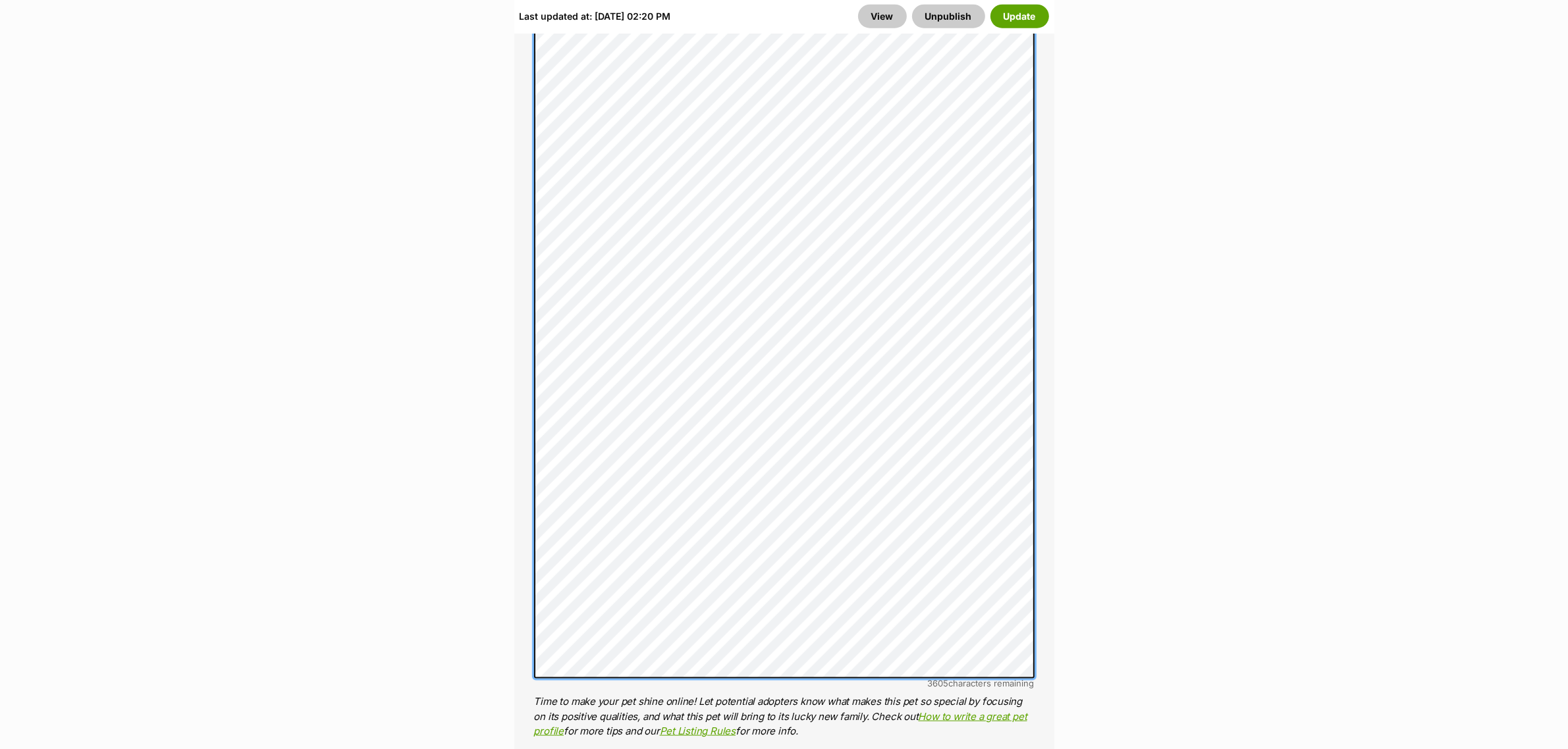
scroll to position [1775, 0]
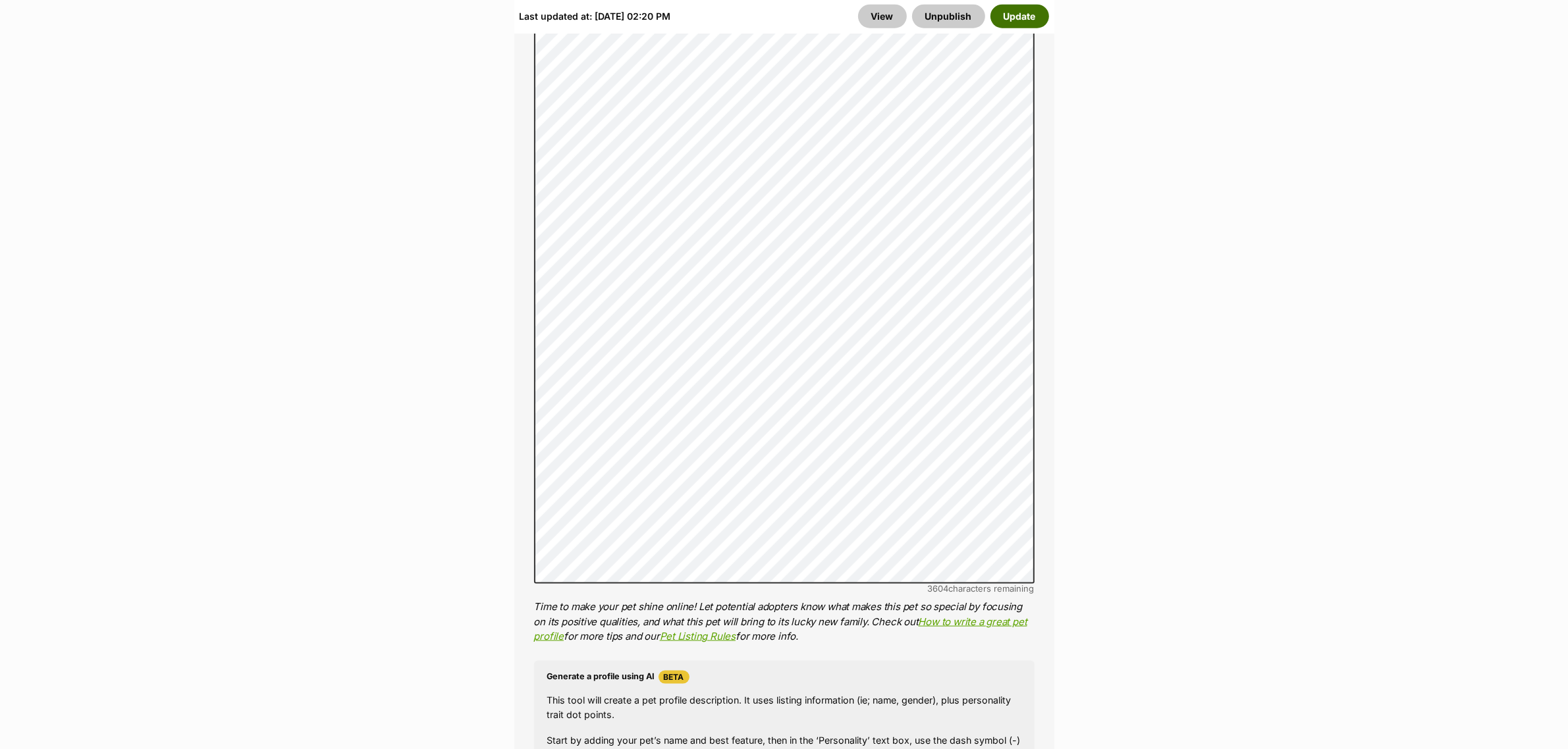
click at [1016, 10] on button "Update" at bounding box center [1020, 16] width 58 height 24
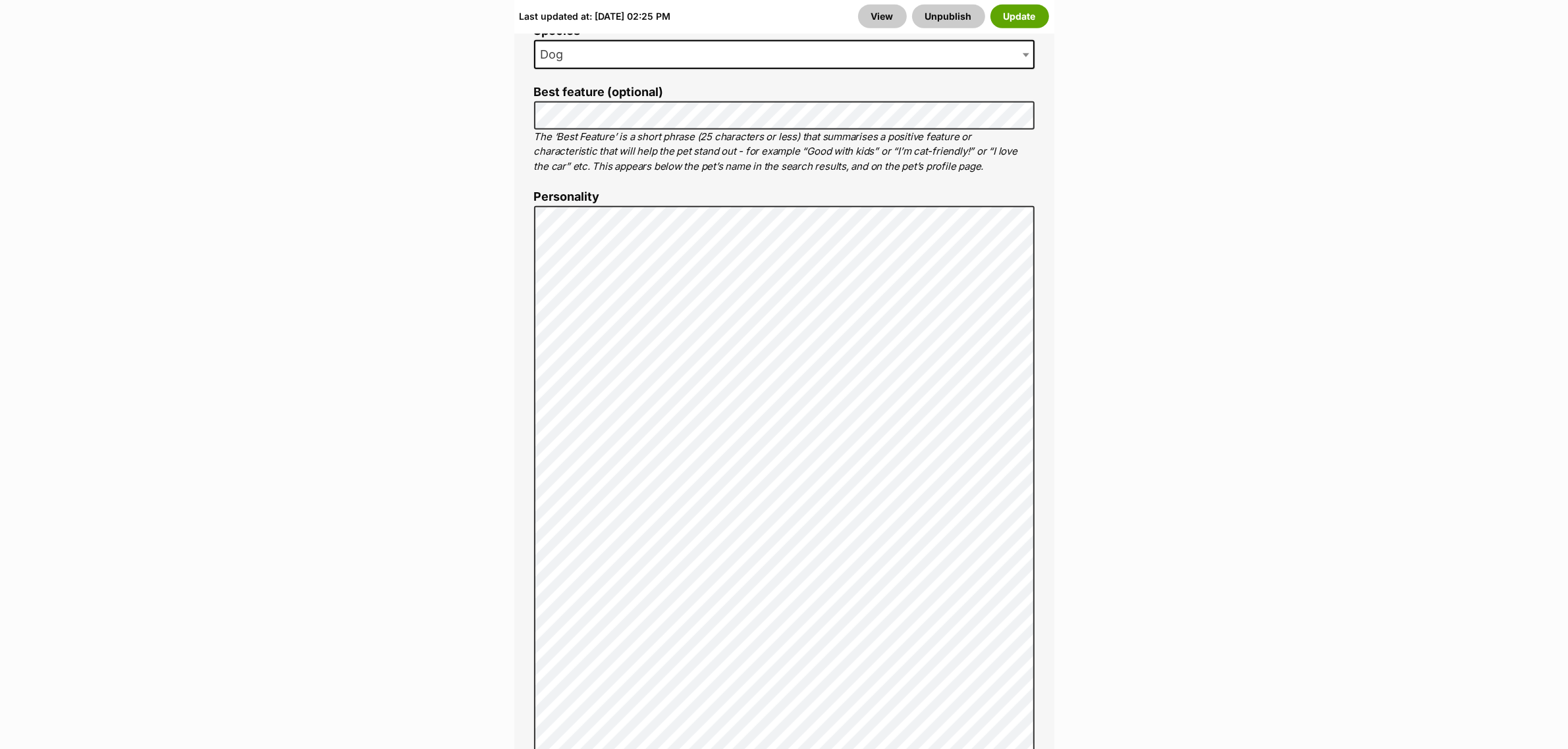
scroll to position [1070, 0]
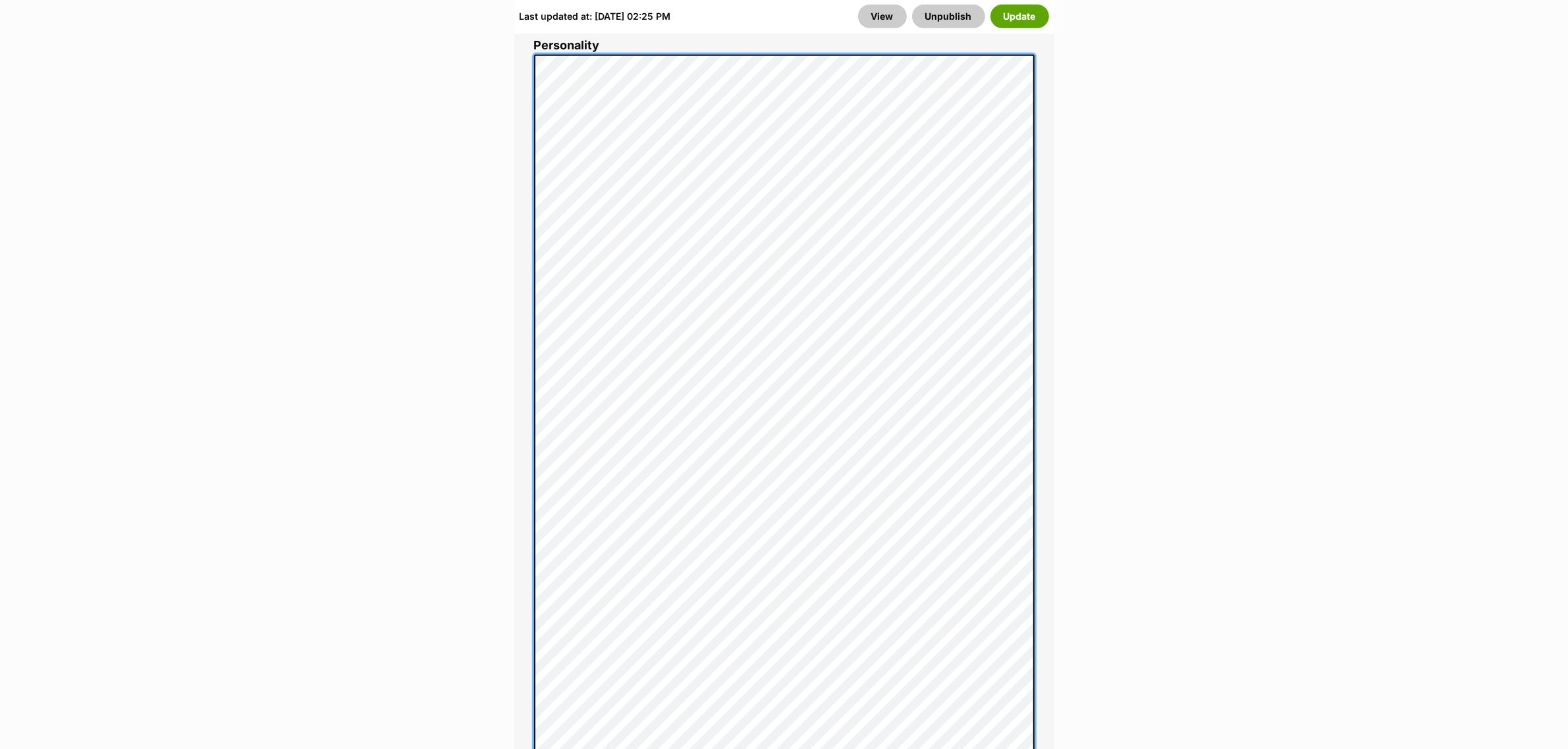
click at [559, 45] on li "Personality 4989 characters remaining Time to make your pet shine online! Let p…" at bounding box center [784, 479] width 501 height 882
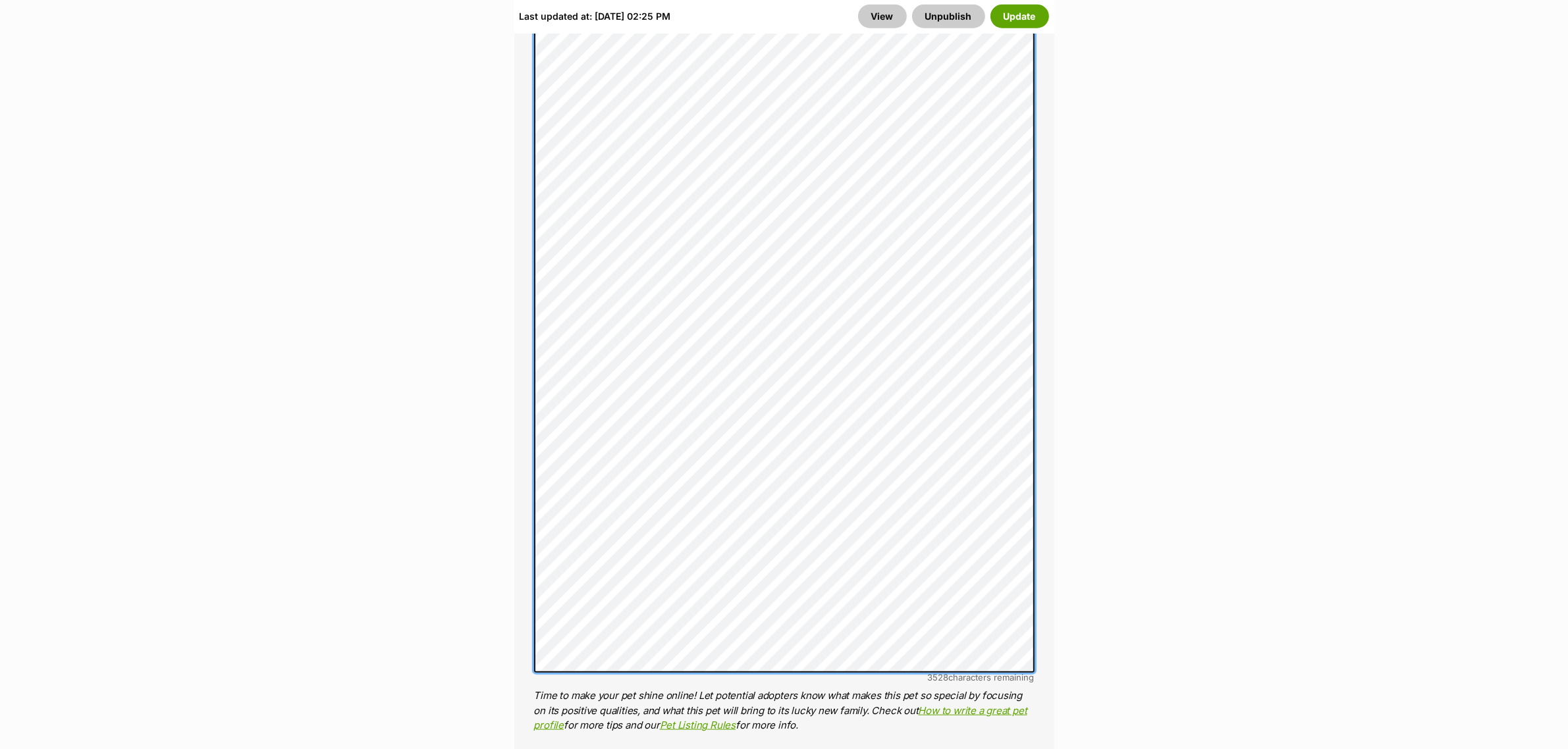
scroll to position [1926, 0]
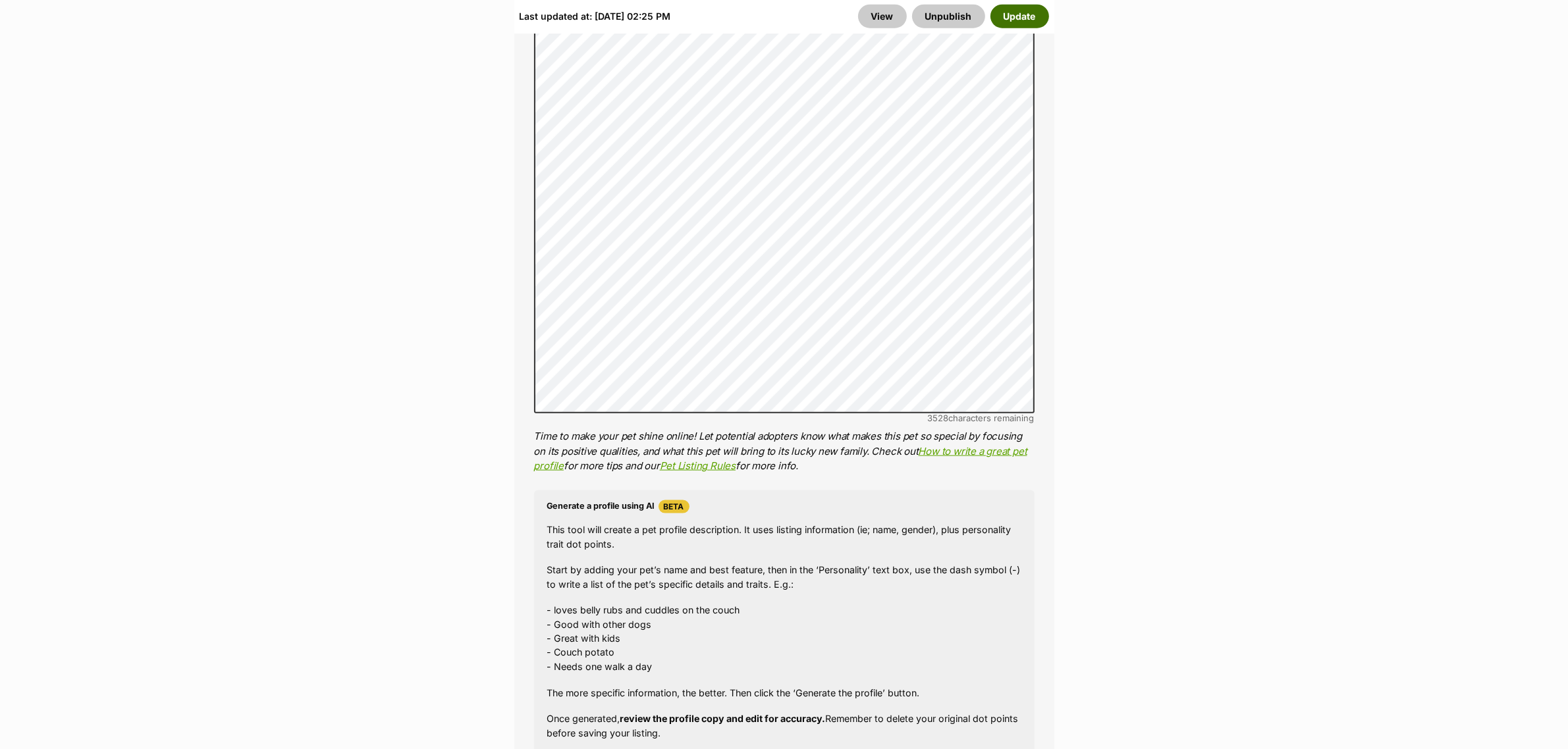
click at [1006, 19] on button "Update" at bounding box center [1020, 16] width 58 height 24
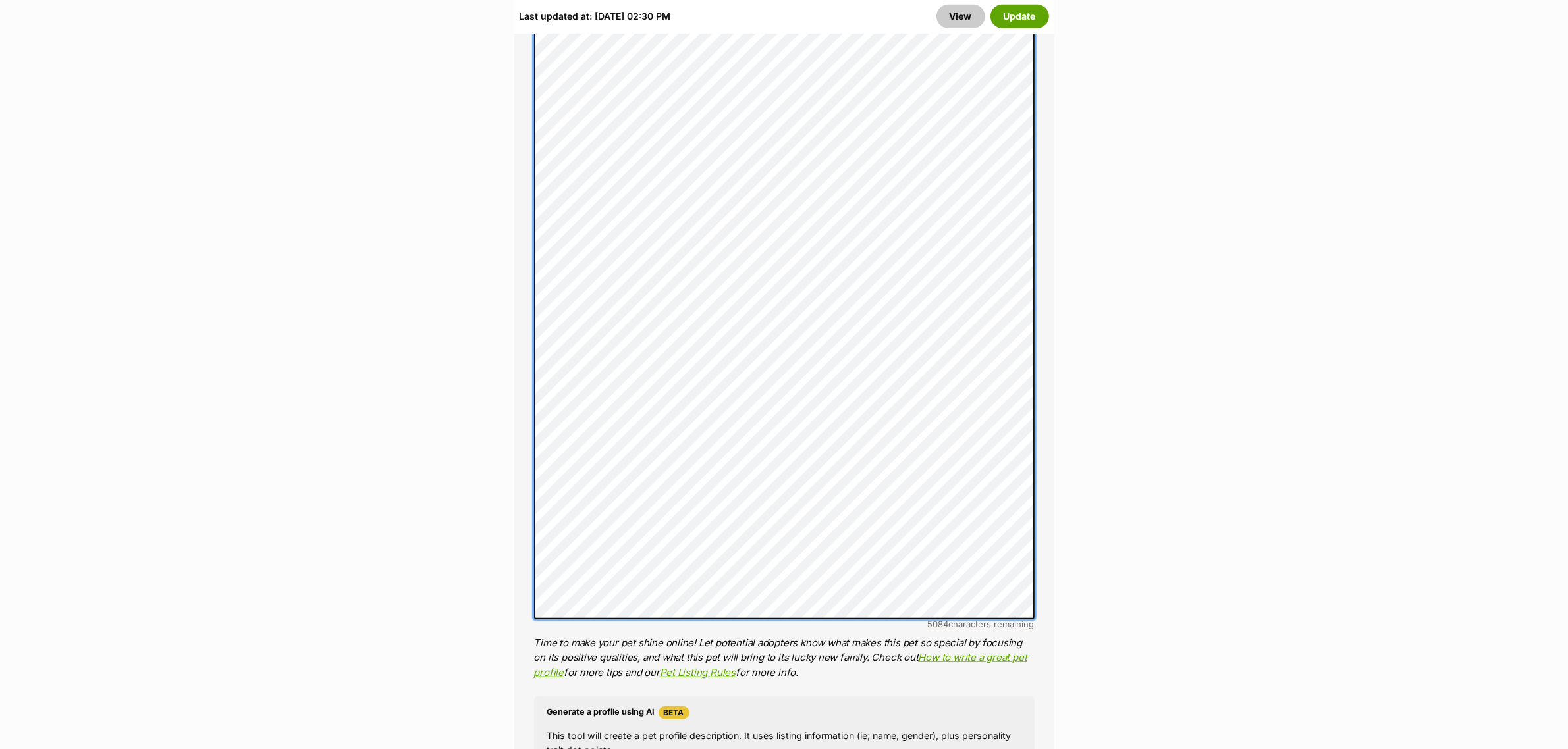
scroll to position [1070, 0]
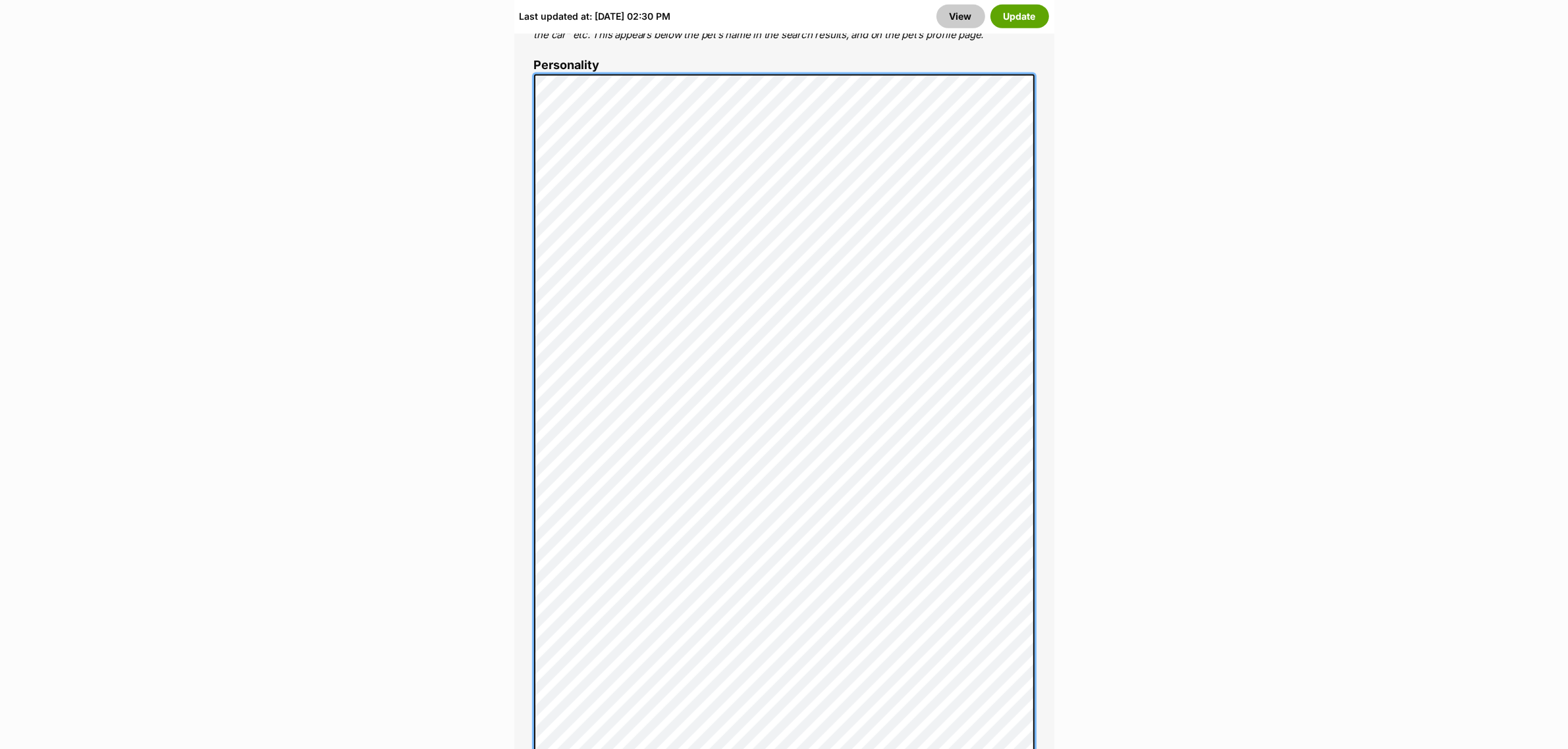
click at [526, 56] on div "About This Pet Name Henlo there, it looks like you might be using the pet name …" at bounding box center [784, 530] width 540 height 1604
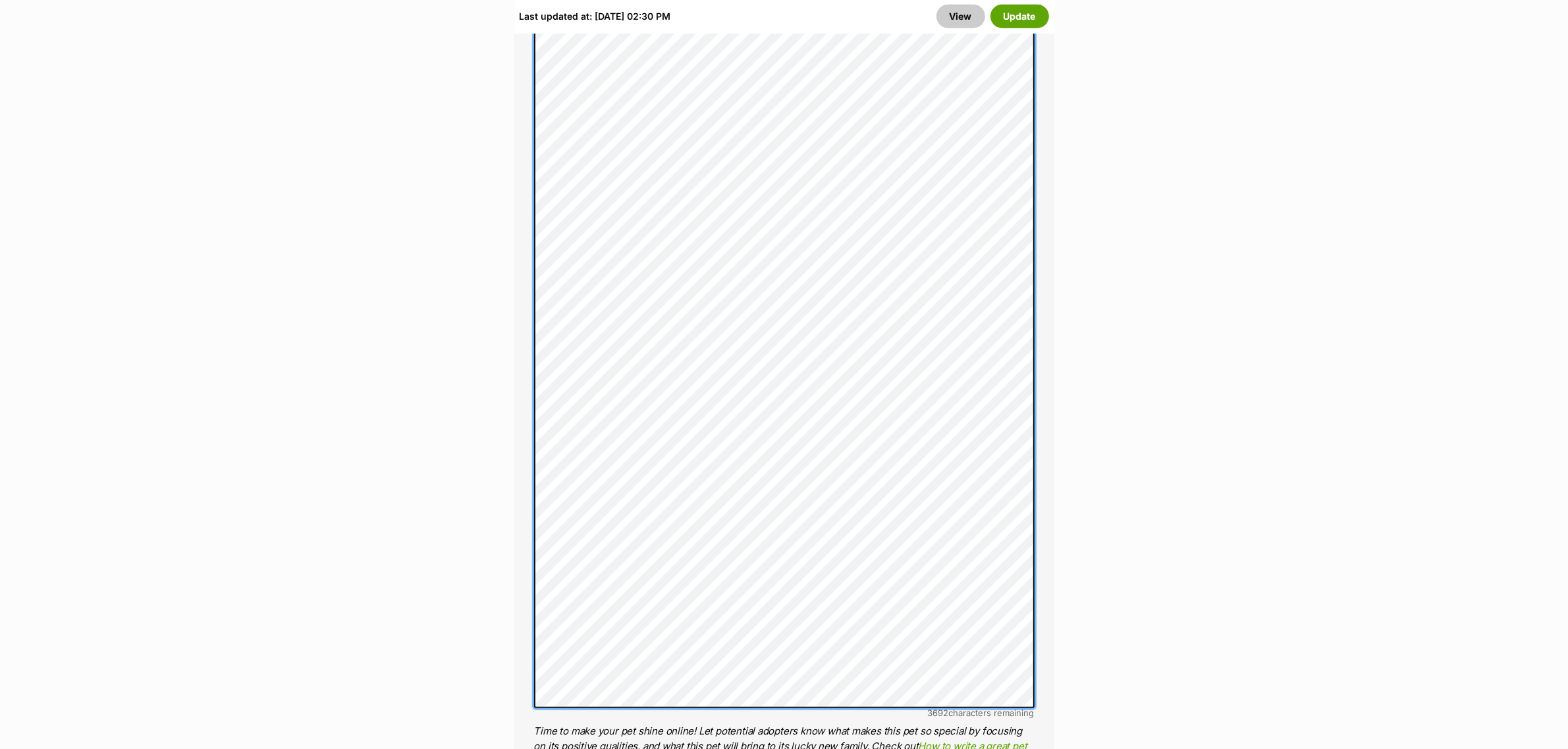
scroll to position [1638, 0]
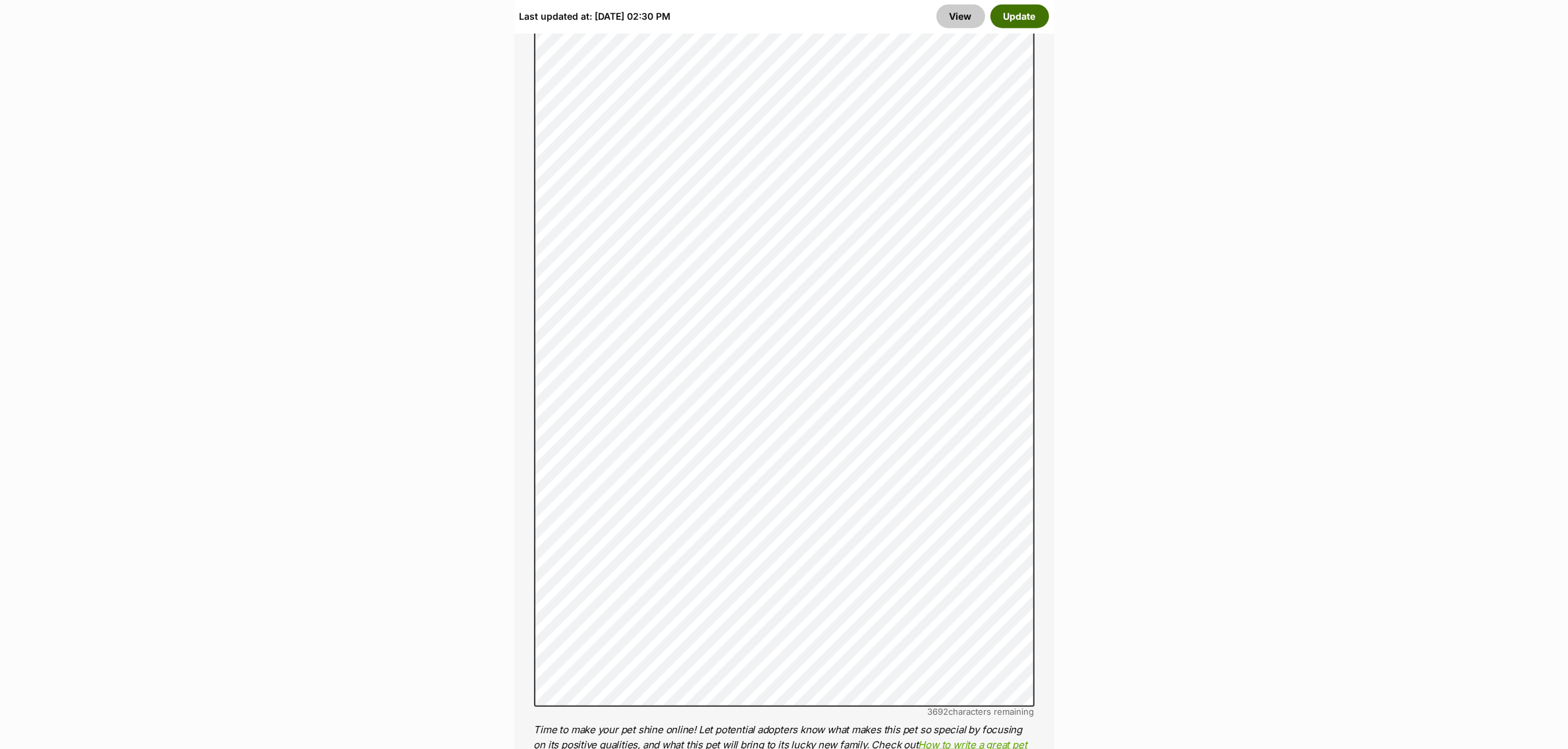
click at [1032, 23] on button "Update" at bounding box center [1020, 16] width 58 height 24
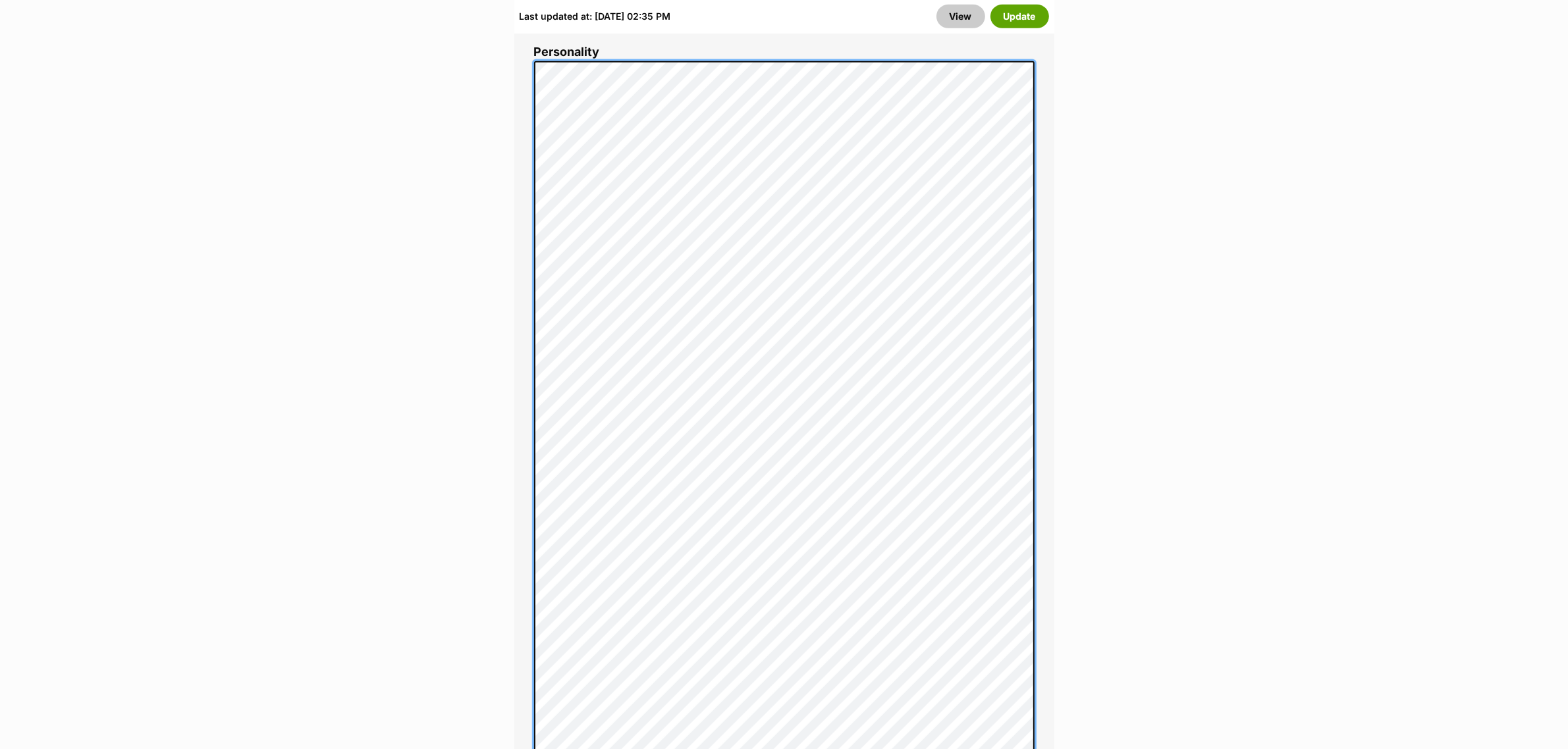
scroll to position [987, 0]
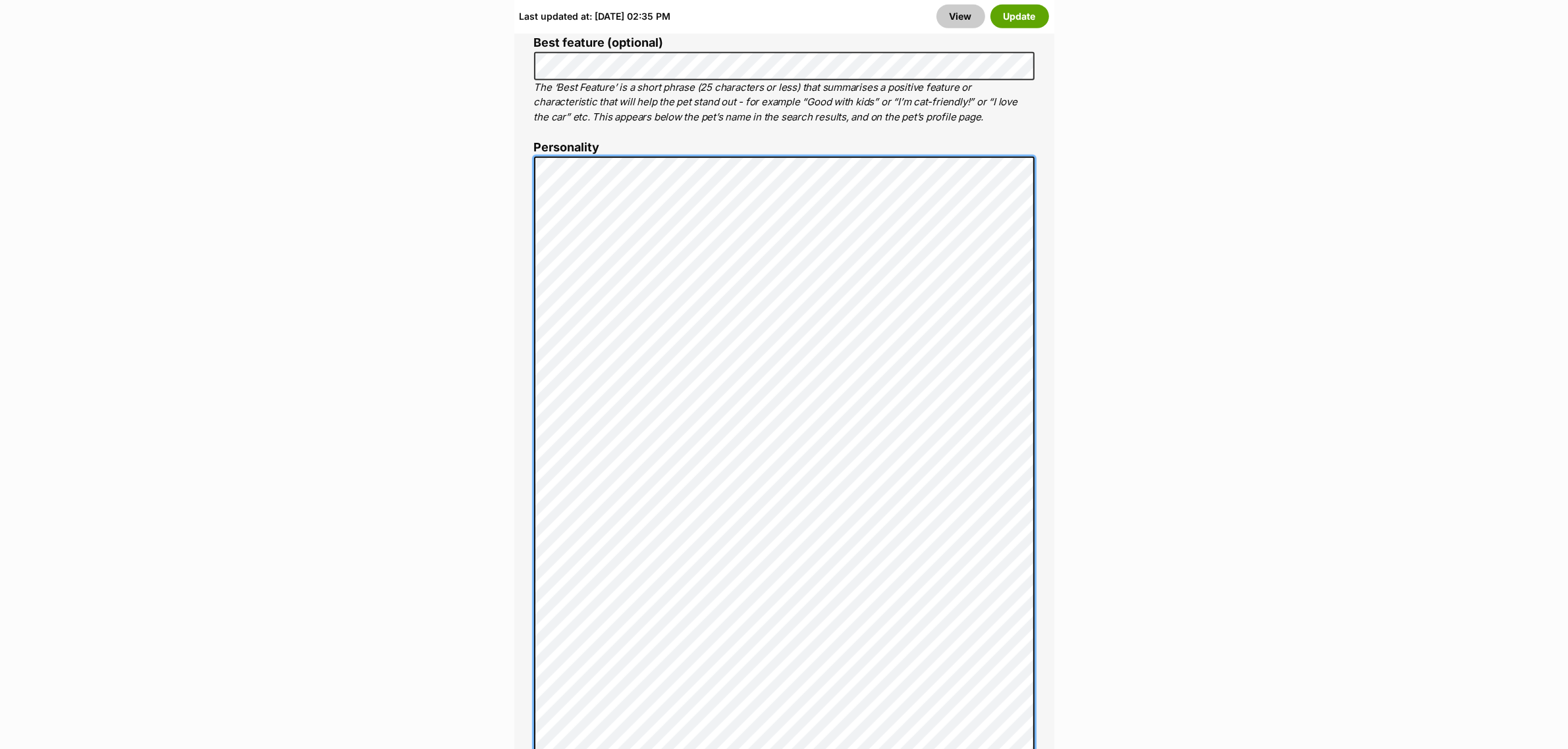
click at [531, 148] on div "About This Pet Name Henlo there, it looks like you might be using the pet name …" at bounding box center [784, 626] width 540 height 1631
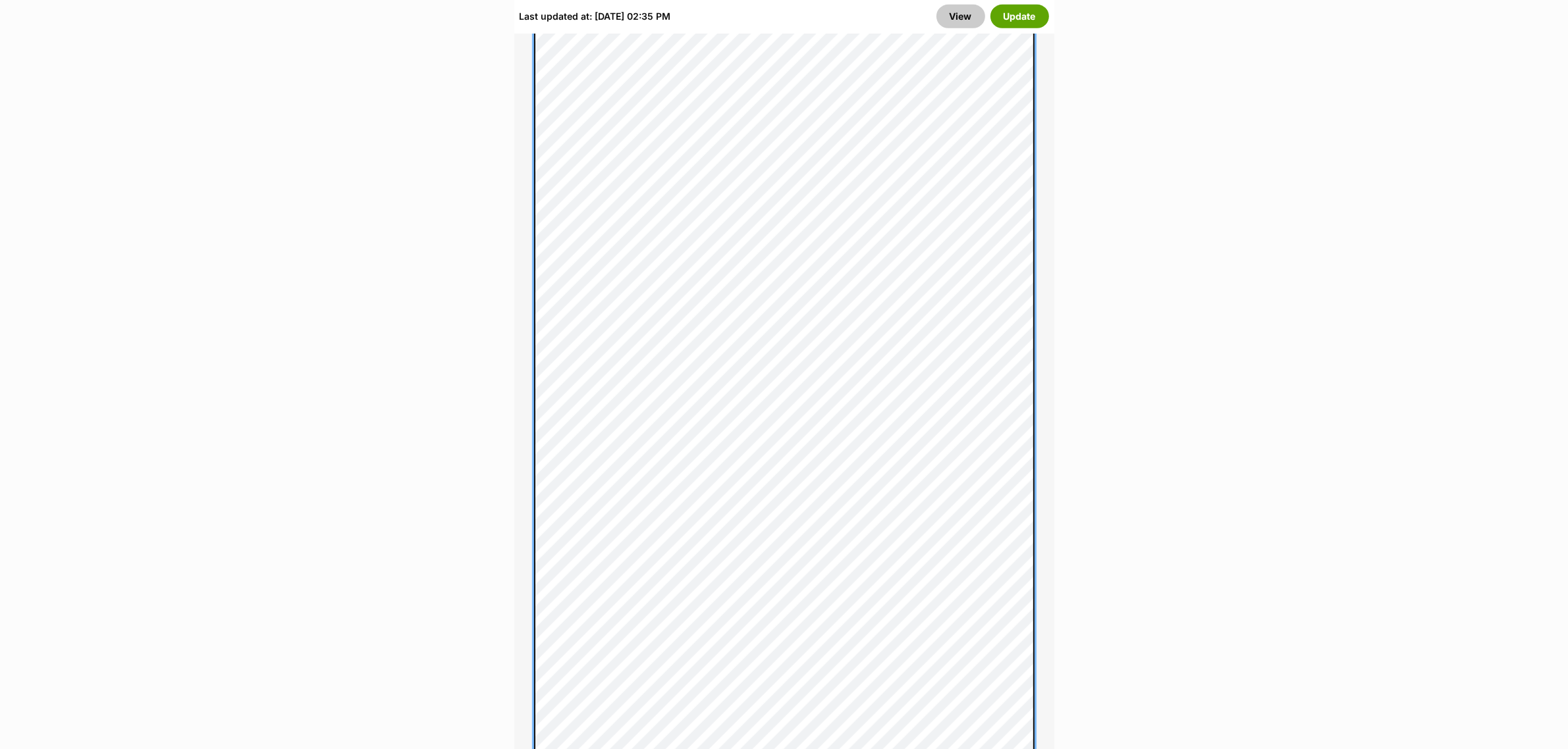
scroll to position [1721, 0]
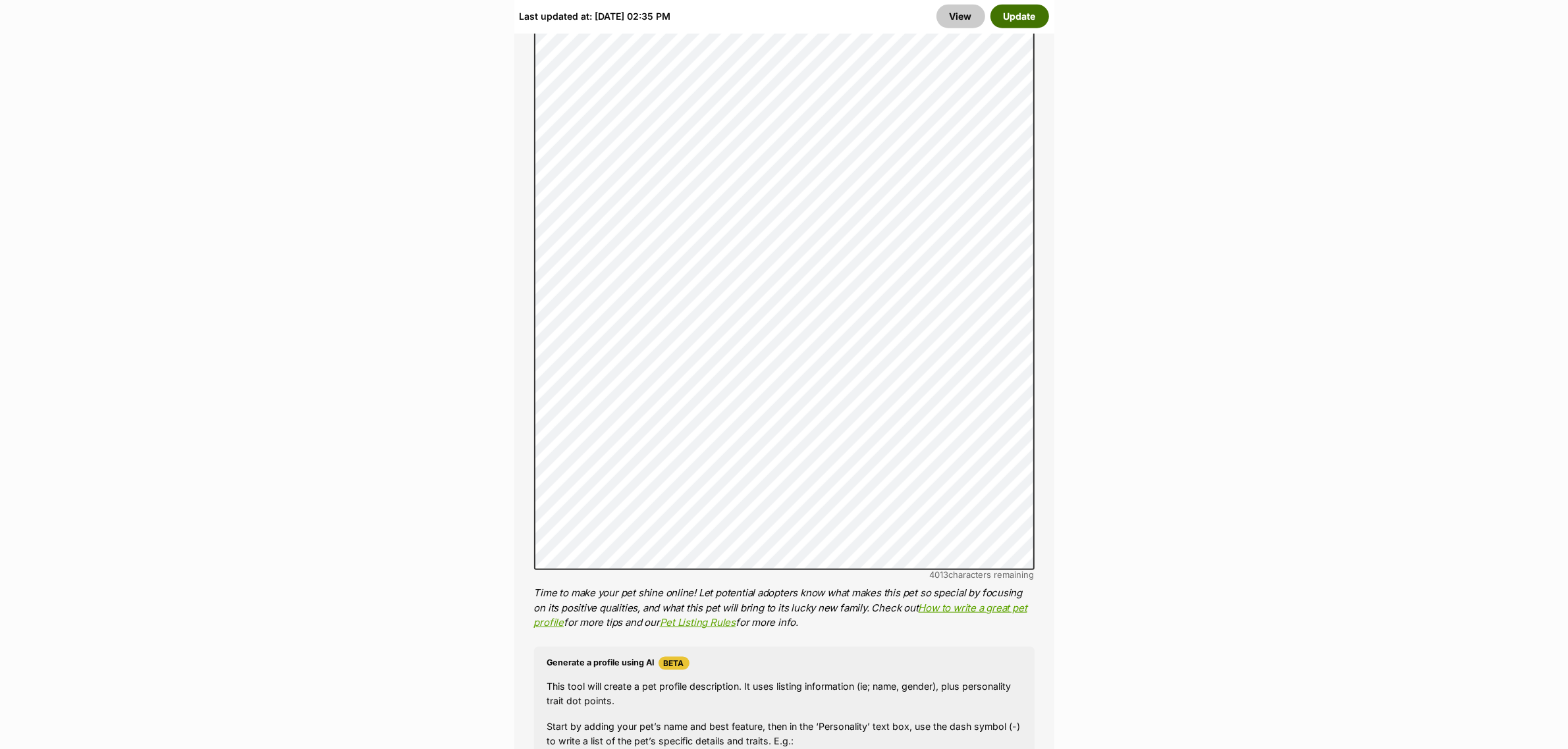
click at [1020, 19] on button "Update" at bounding box center [1020, 16] width 58 height 24
